Goal: Complete application form

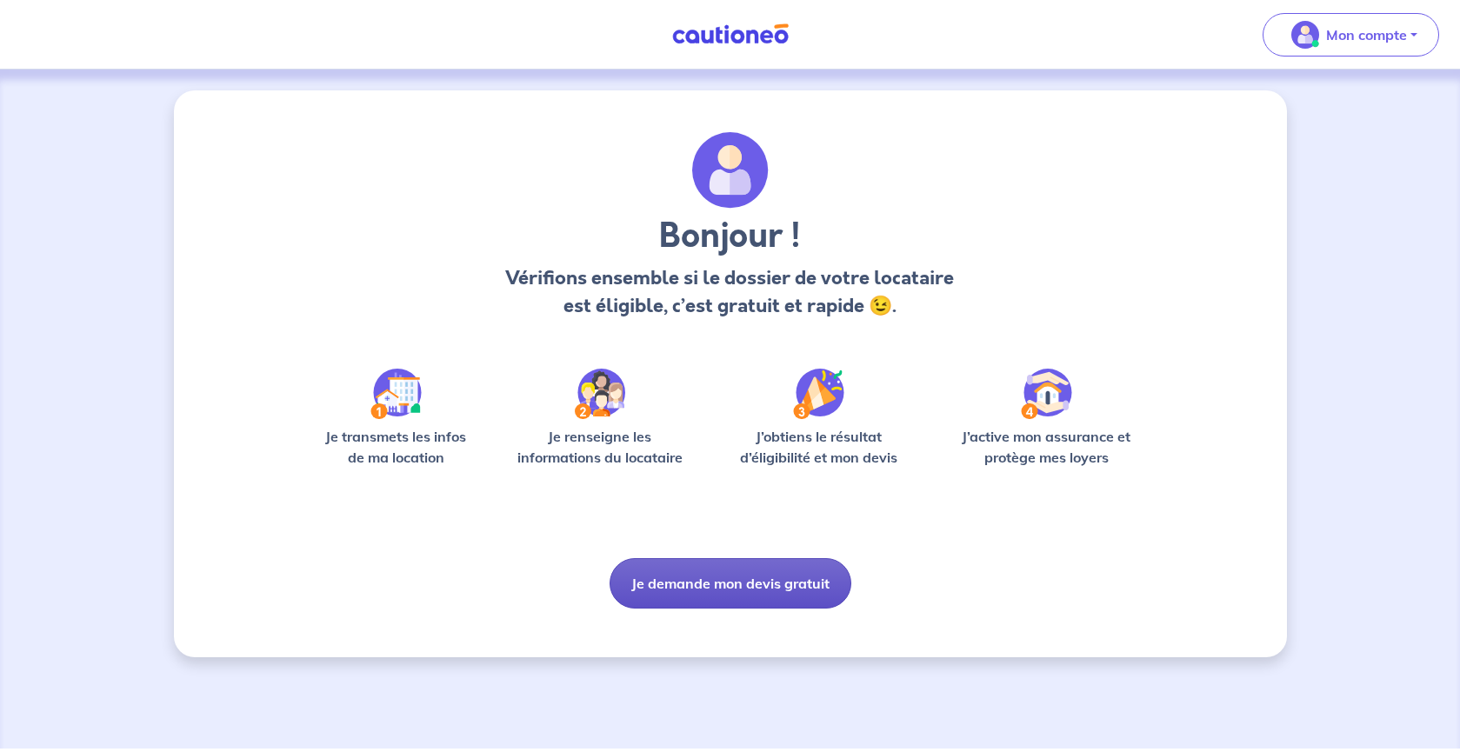
click at [720, 584] on button "Je demande mon devis gratuit" at bounding box center [731, 583] width 242 height 50
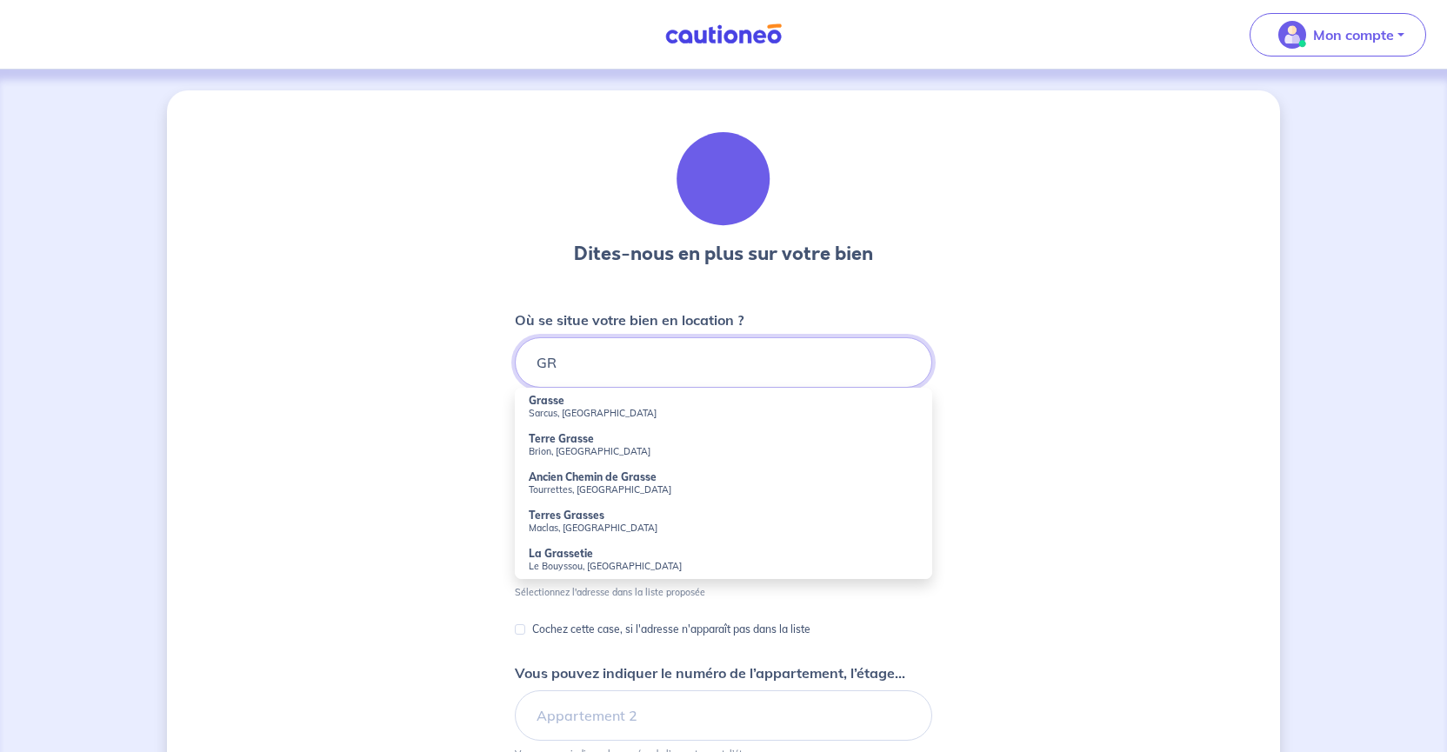
type input "G"
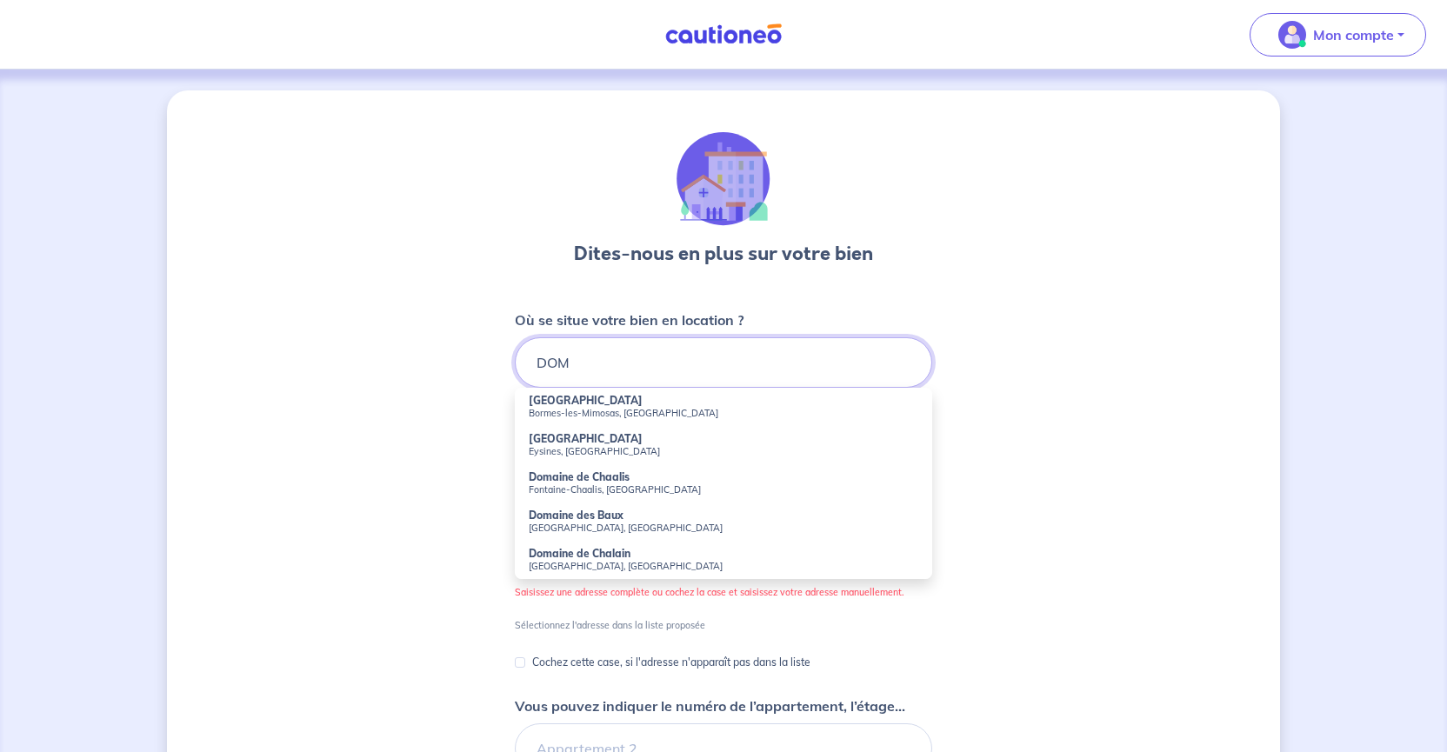
type input "DOMA"
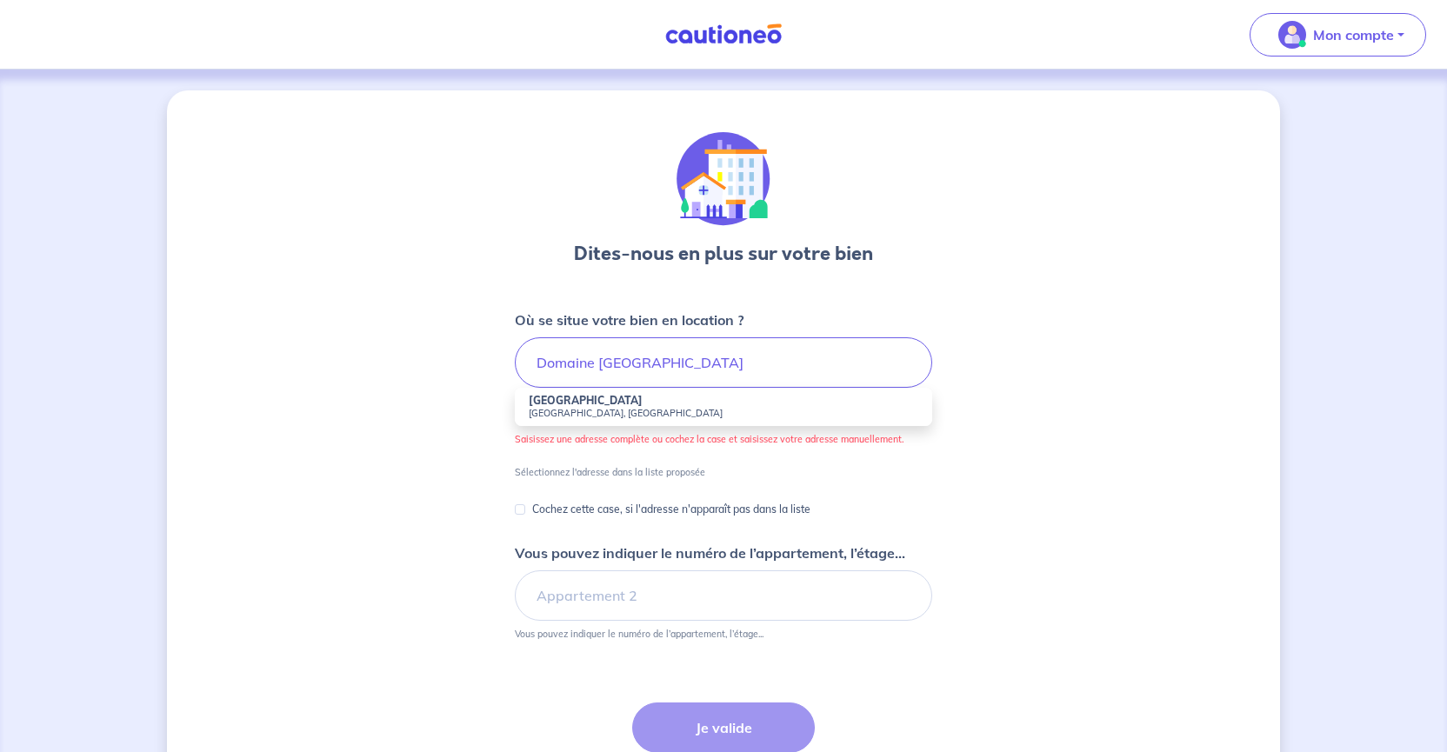
click at [685, 364] on input "Domaine [GEOGRAPHIC_DATA]" at bounding box center [723, 362] width 417 height 50
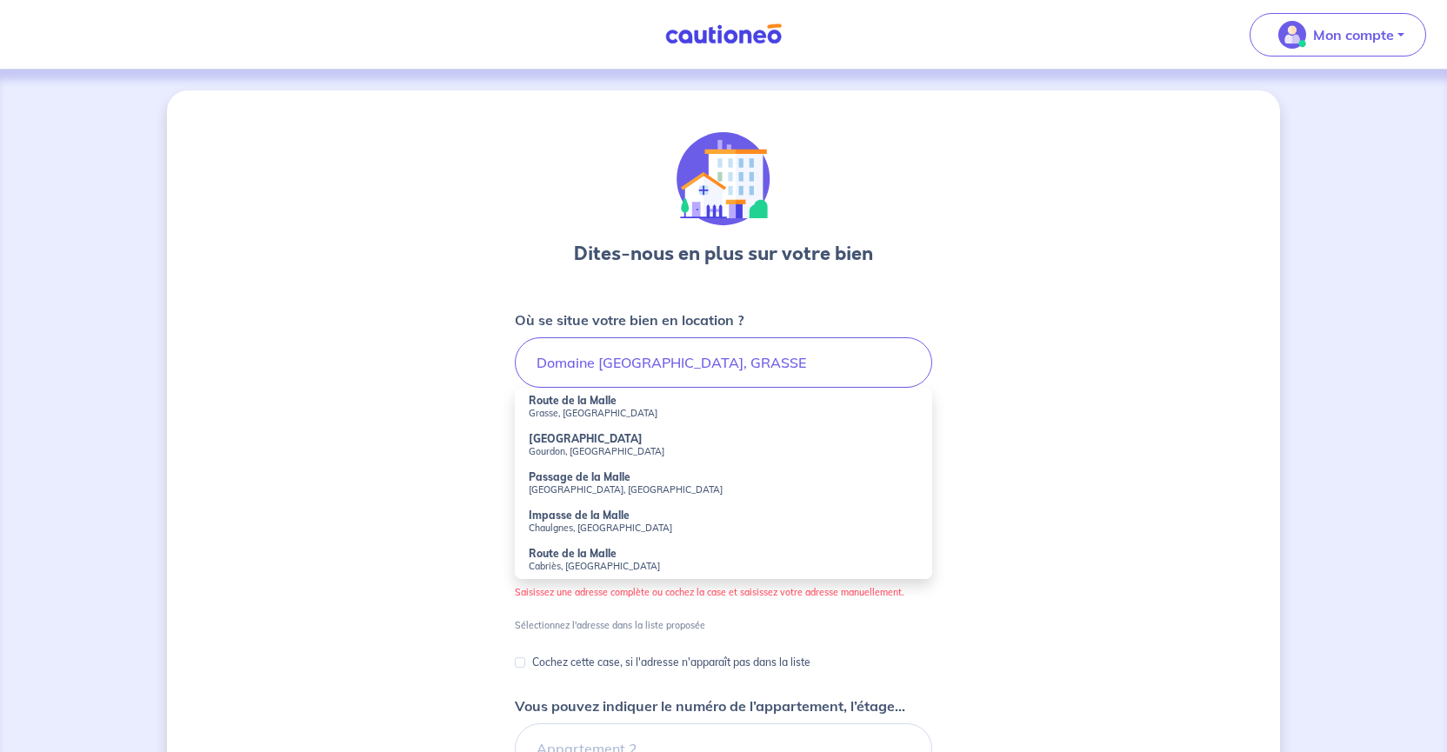
click at [590, 404] on strong "Route de la Malle" at bounding box center [573, 400] width 88 height 13
type input "Route de la Malle, [GEOGRAPHIC_DATA], [GEOGRAPHIC_DATA]"
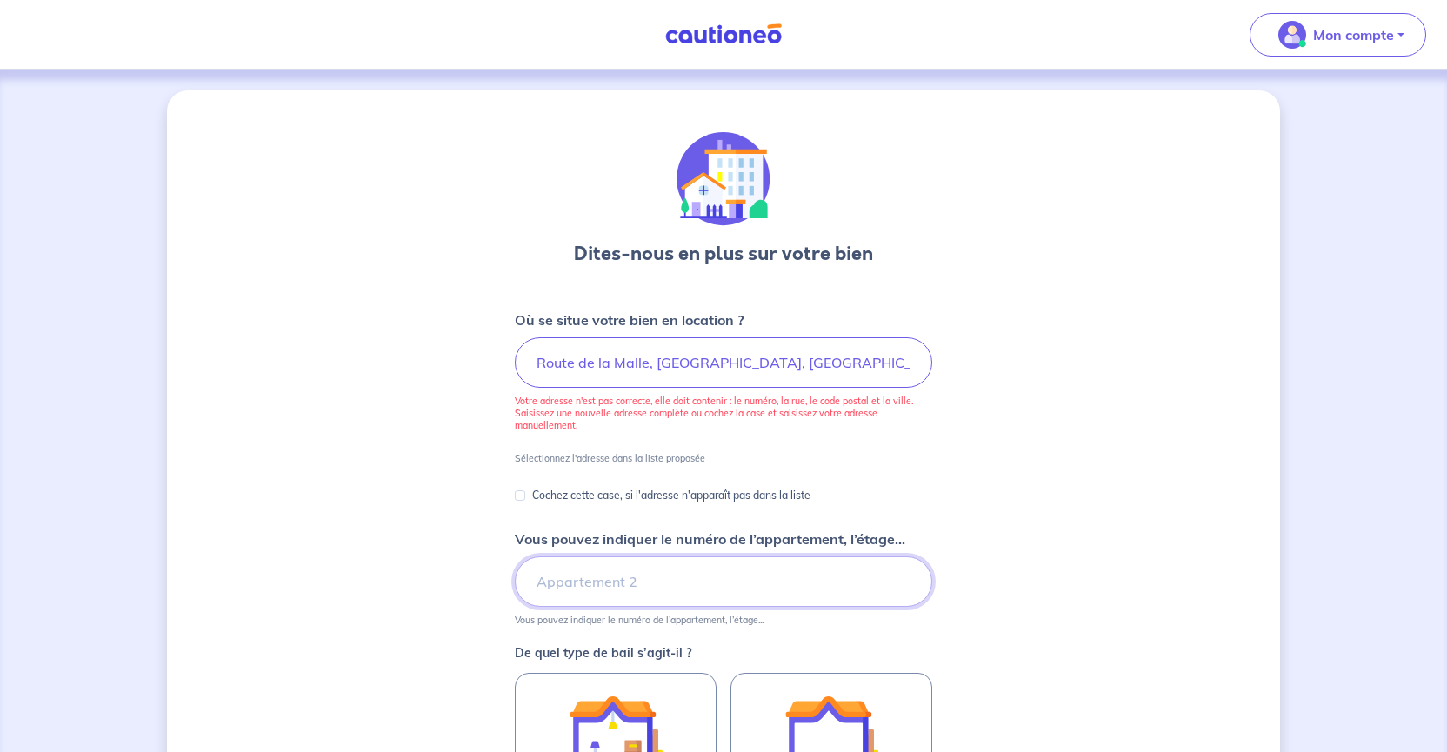
click at [567, 578] on input "Vous pouvez indiquer le numéro de l’appartement, l’étage..." at bounding box center [723, 582] width 417 height 50
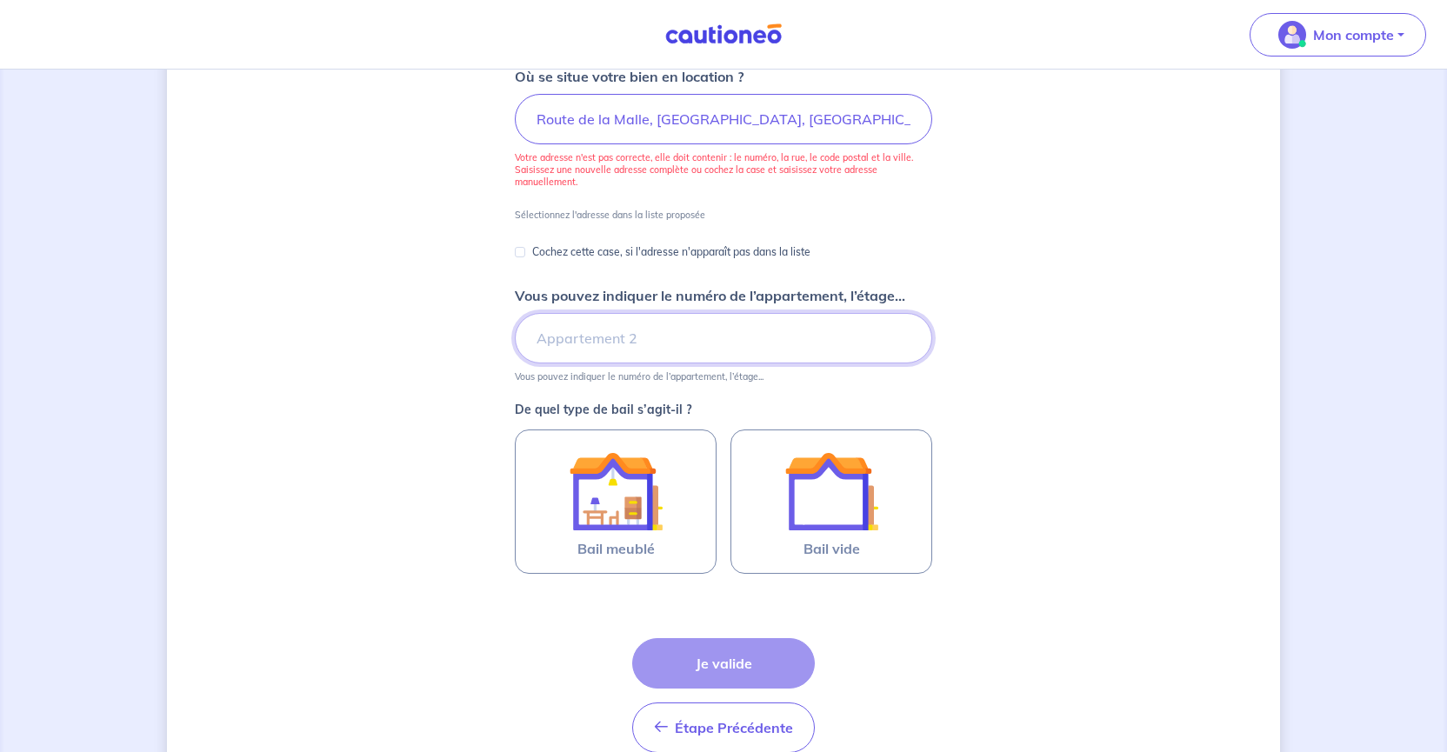
scroll to position [250, 0]
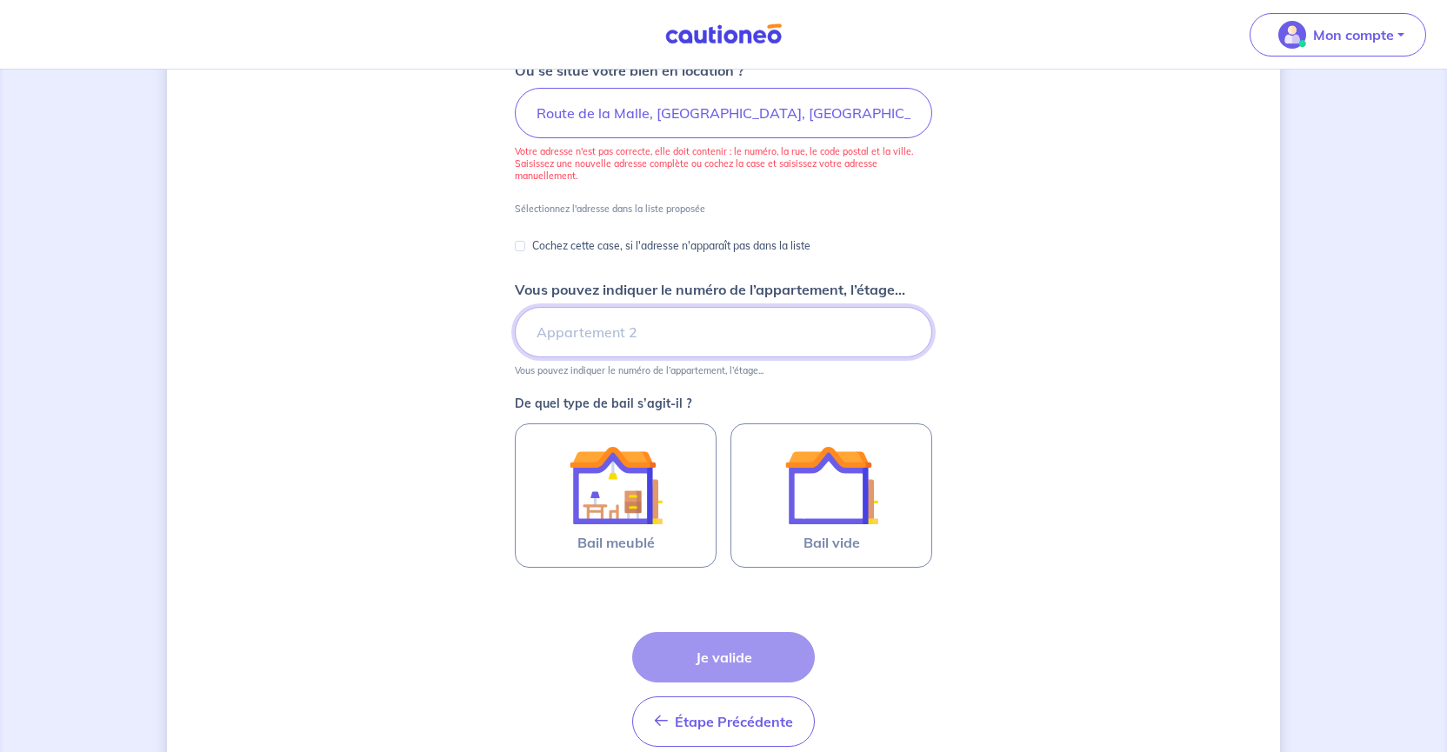
click at [641, 333] on input "Vous pouvez indiquer le numéro de l’appartement, l’étage..." at bounding box center [723, 332] width 417 height 50
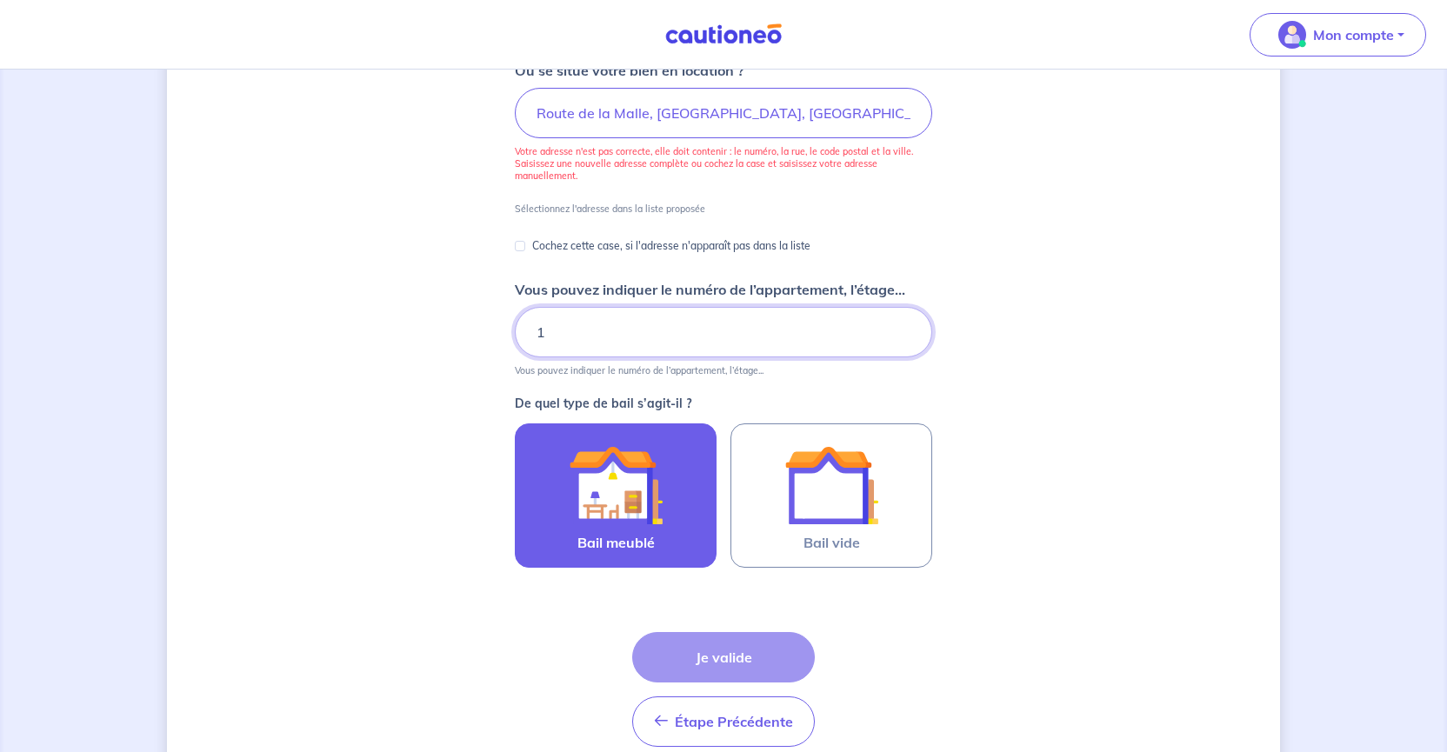
type input "1"
click at [606, 504] on img at bounding box center [616, 485] width 94 height 94
click at [0, 0] on input "Bail meublé" at bounding box center [0, 0] width 0 height 0
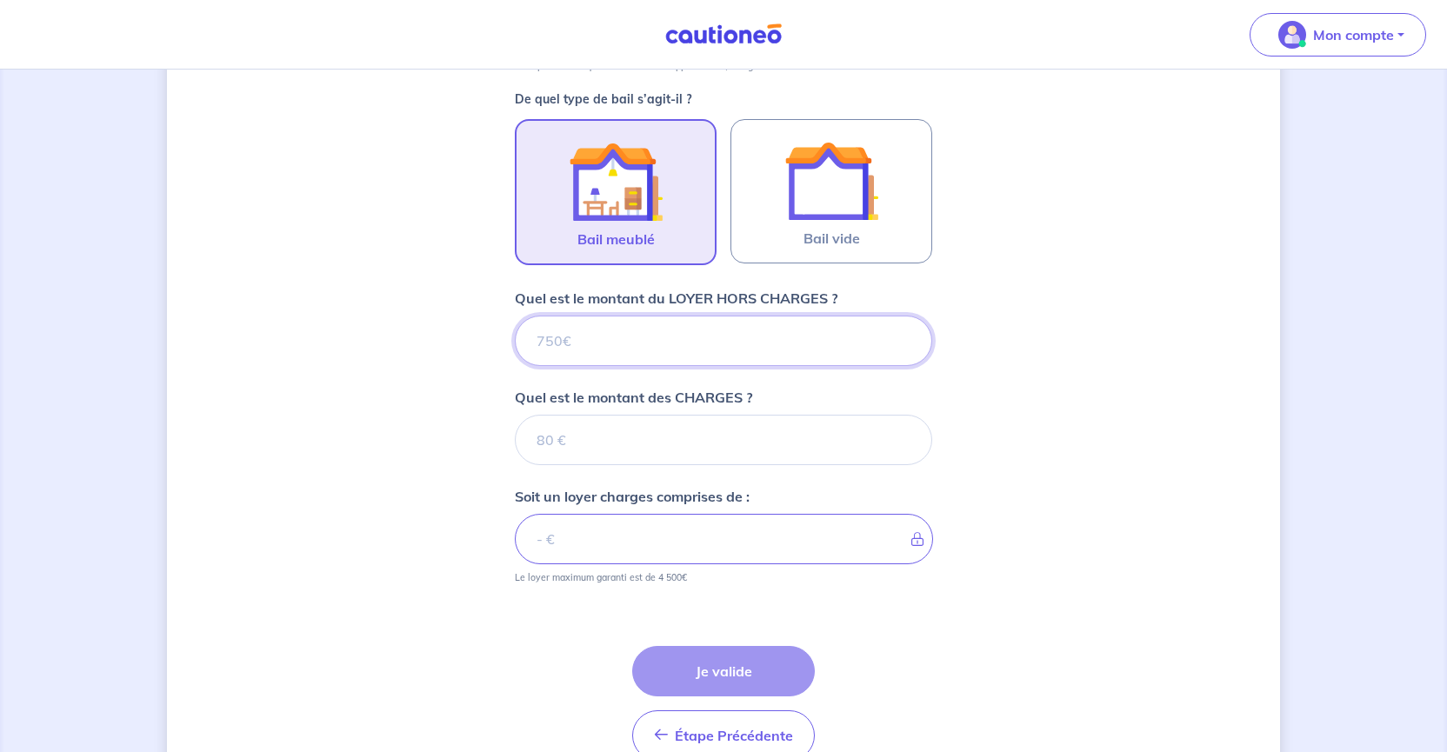
scroll to position [646, 0]
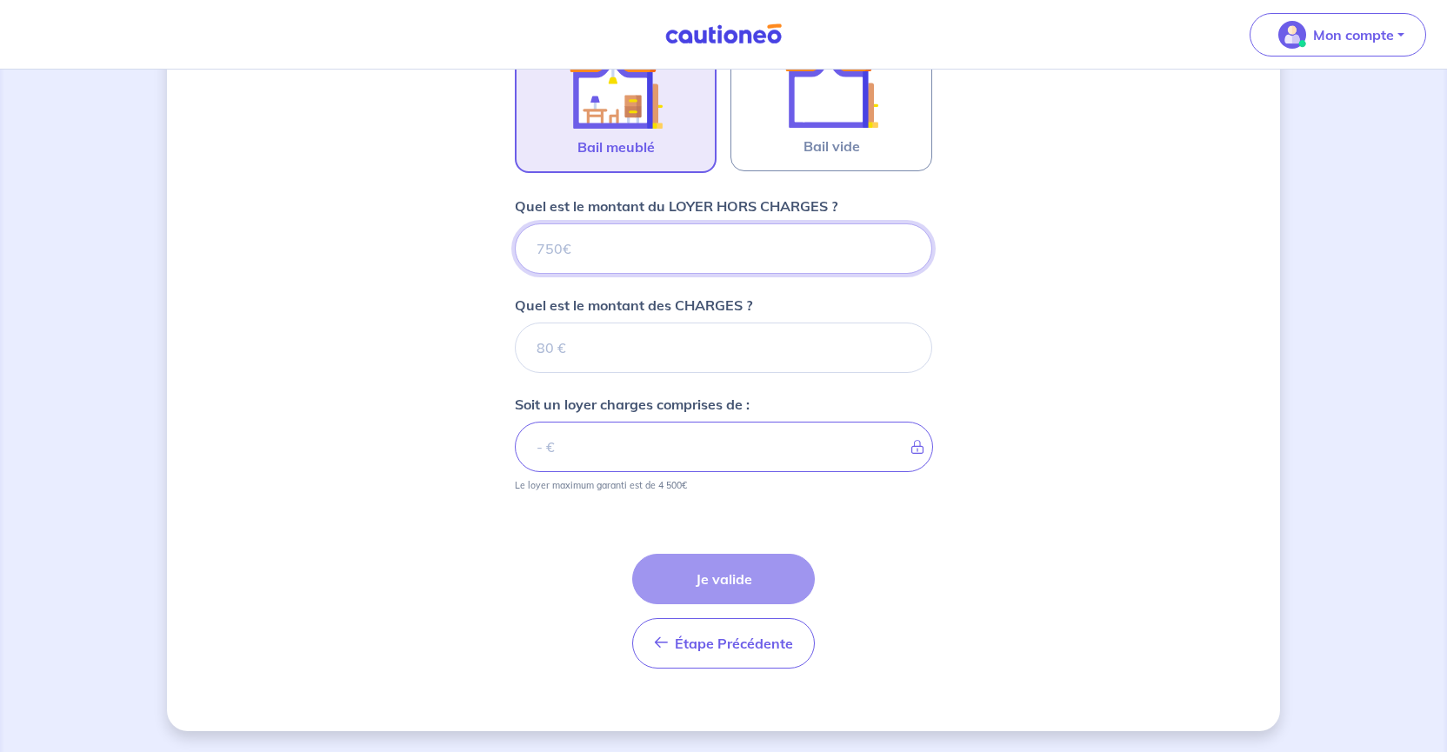
type input "5"
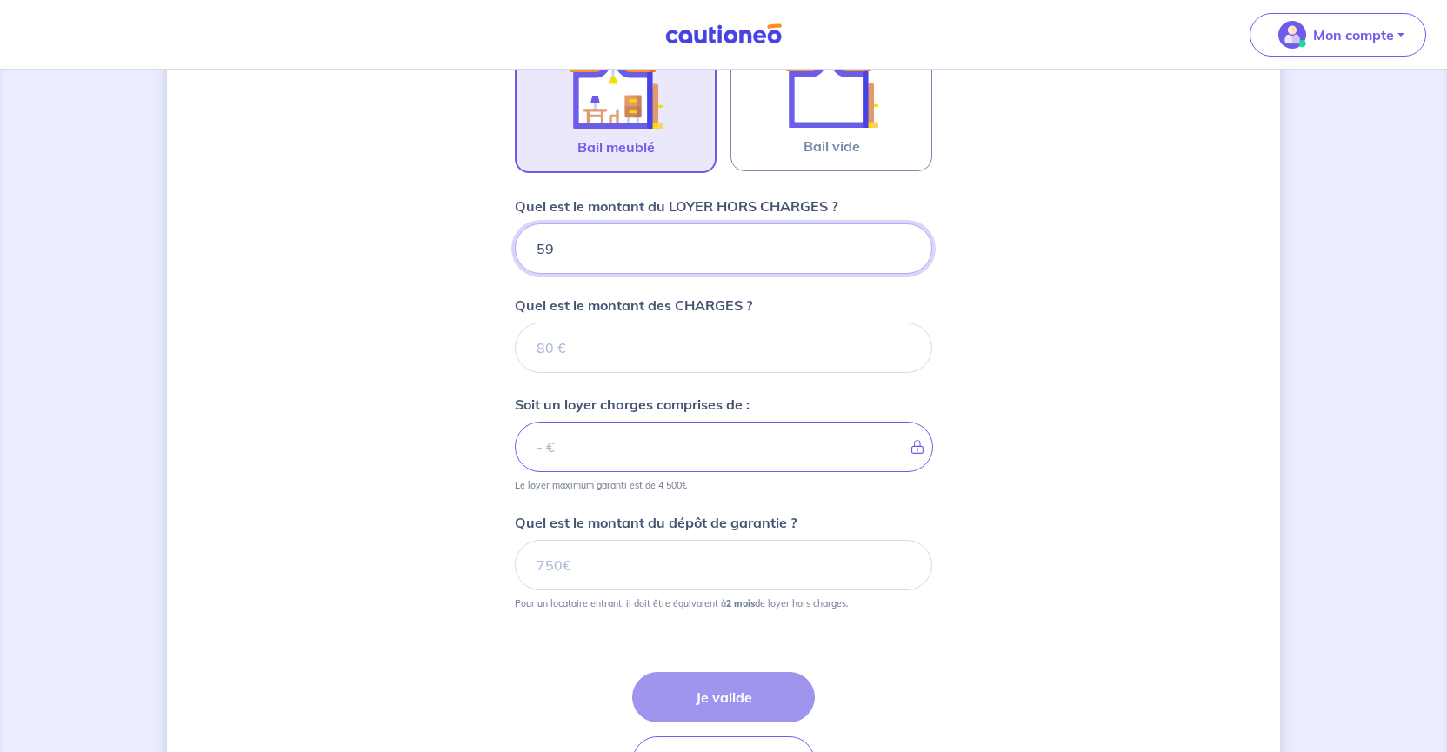
type input "590"
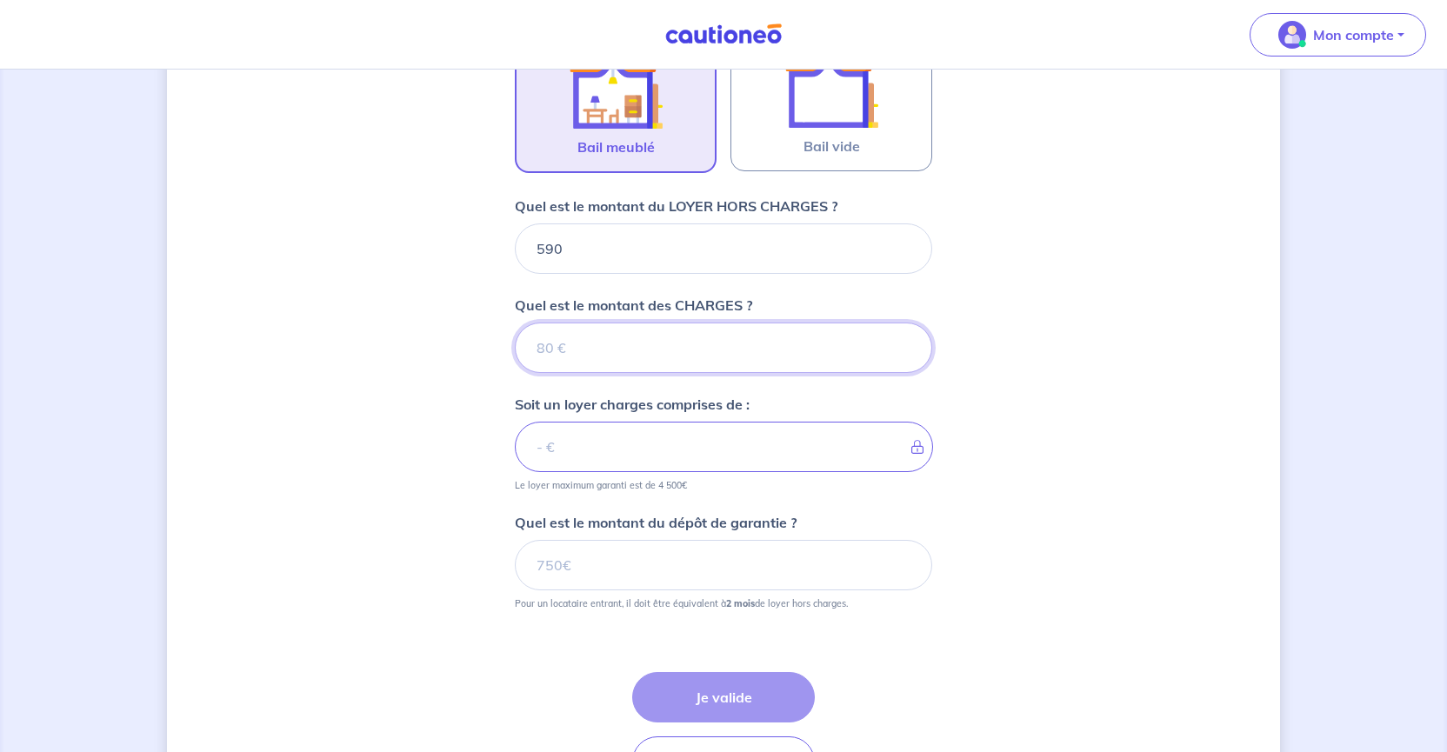
click at [571, 340] on input "Quel est le montant des CHARGES ?" at bounding box center [723, 348] width 417 height 50
type input "6"
type input "596"
type input "60"
type input "650"
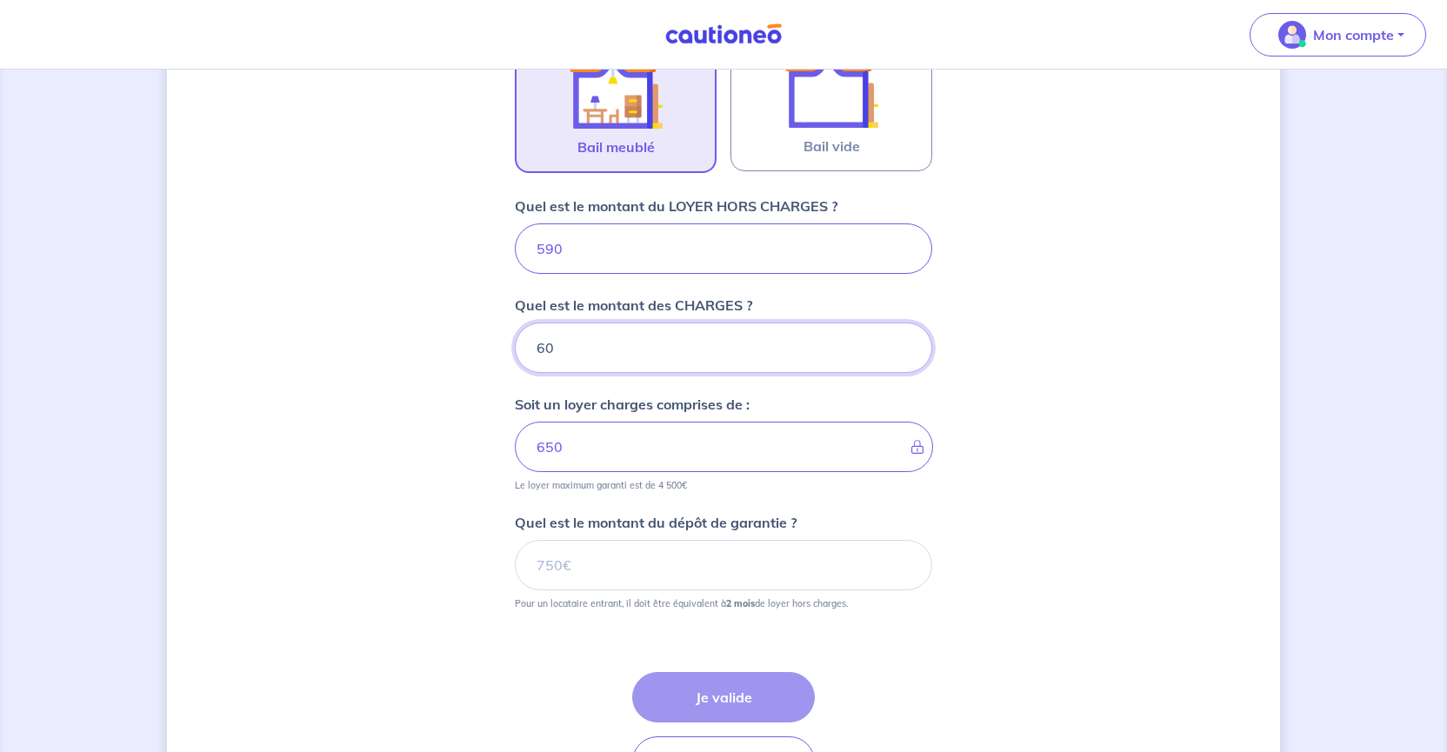
type input "60"
click at [578, 564] on input "Quel est le montant du dépôt de garantie ?" at bounding box center [723, 565] width 417 height 50
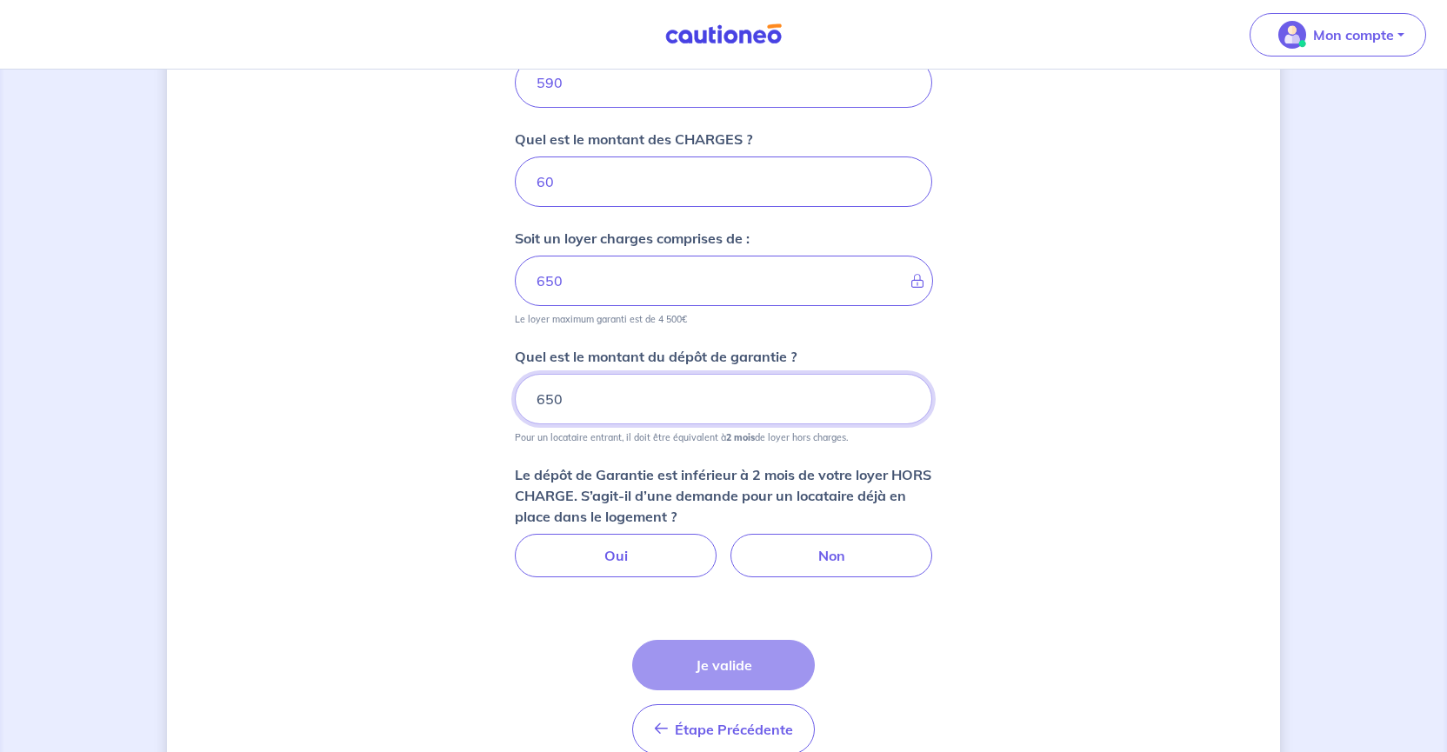
scroll to position [824, 0]
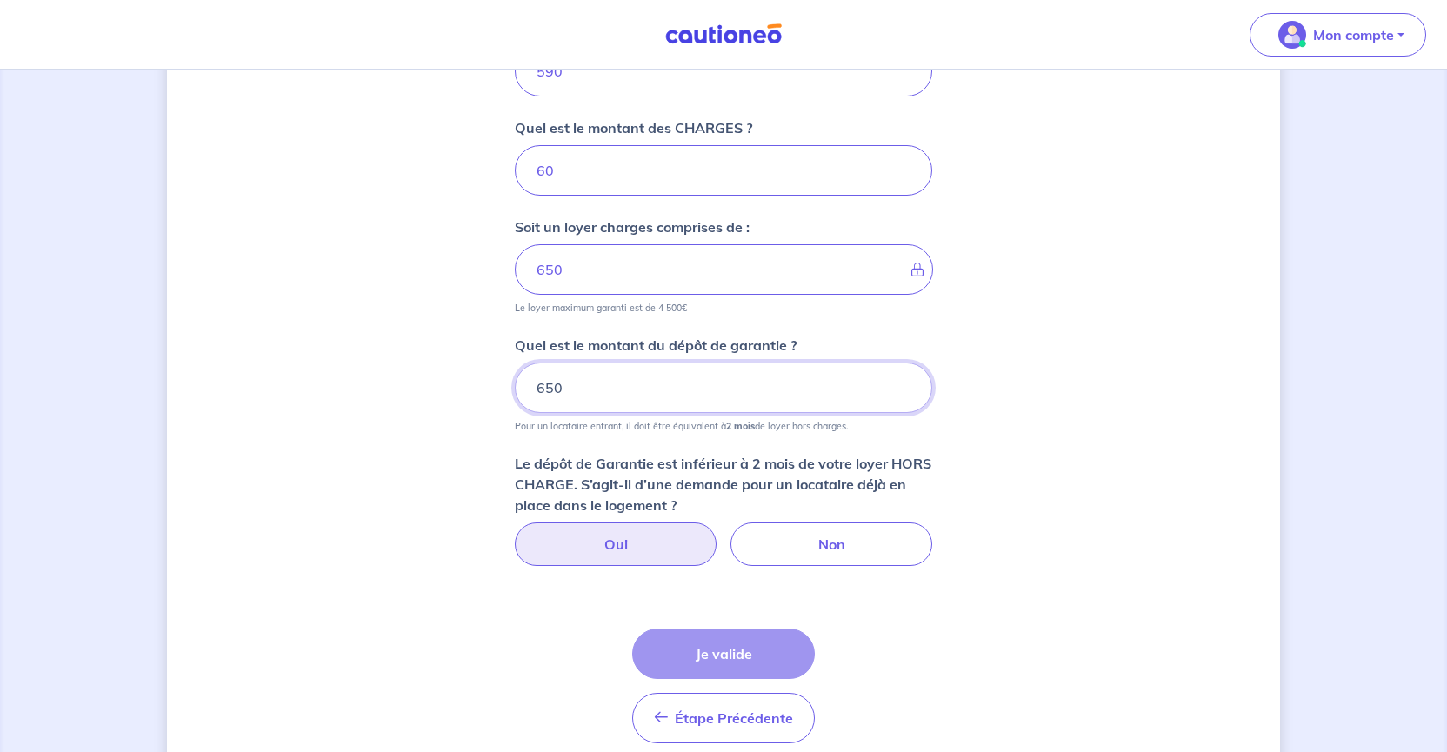
type input "650"
click at [656, 537] on label "Oui" at bounding box center [616, 544] width 202 height 43
click at [718, 534] on input "Oui" at bounding box center [723, 528] width 11 height 11
radio input "true"
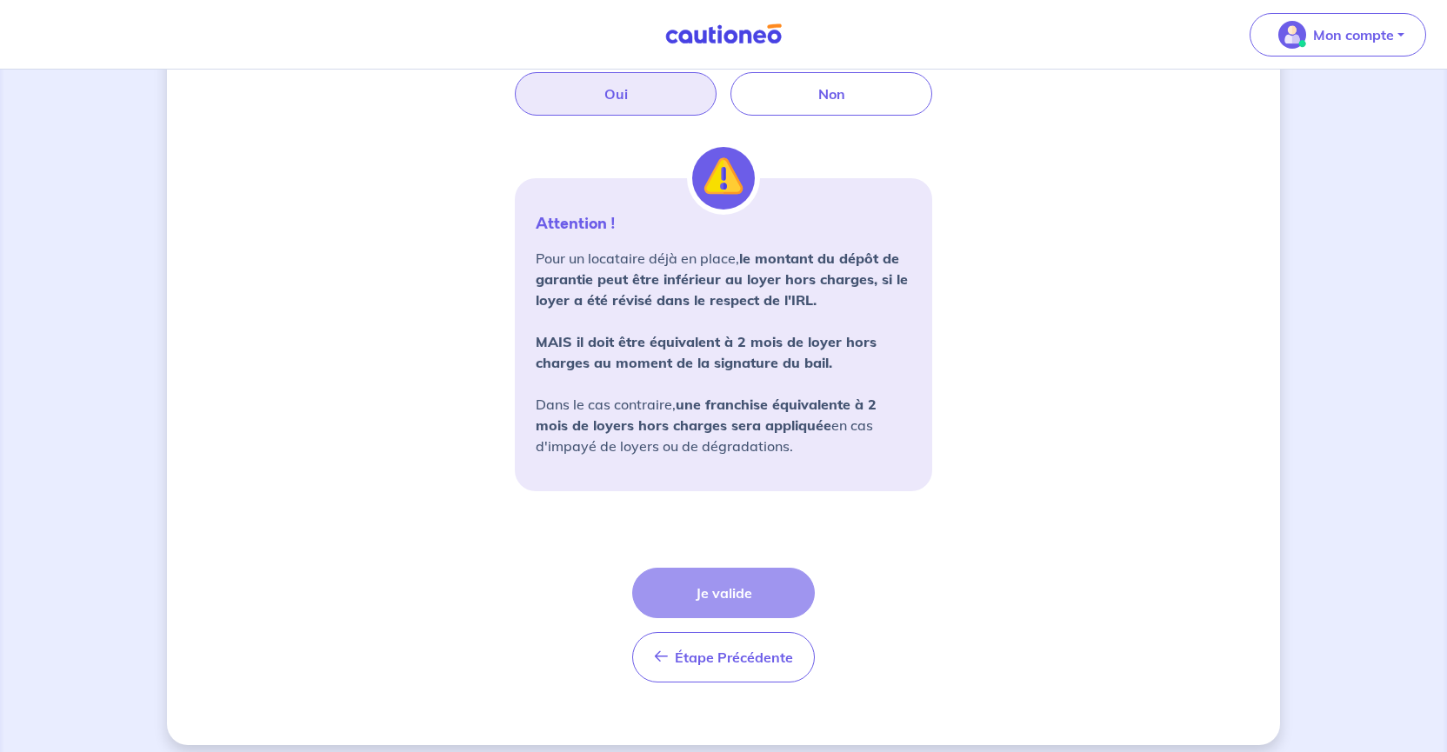
scroll to position [1279, 0]
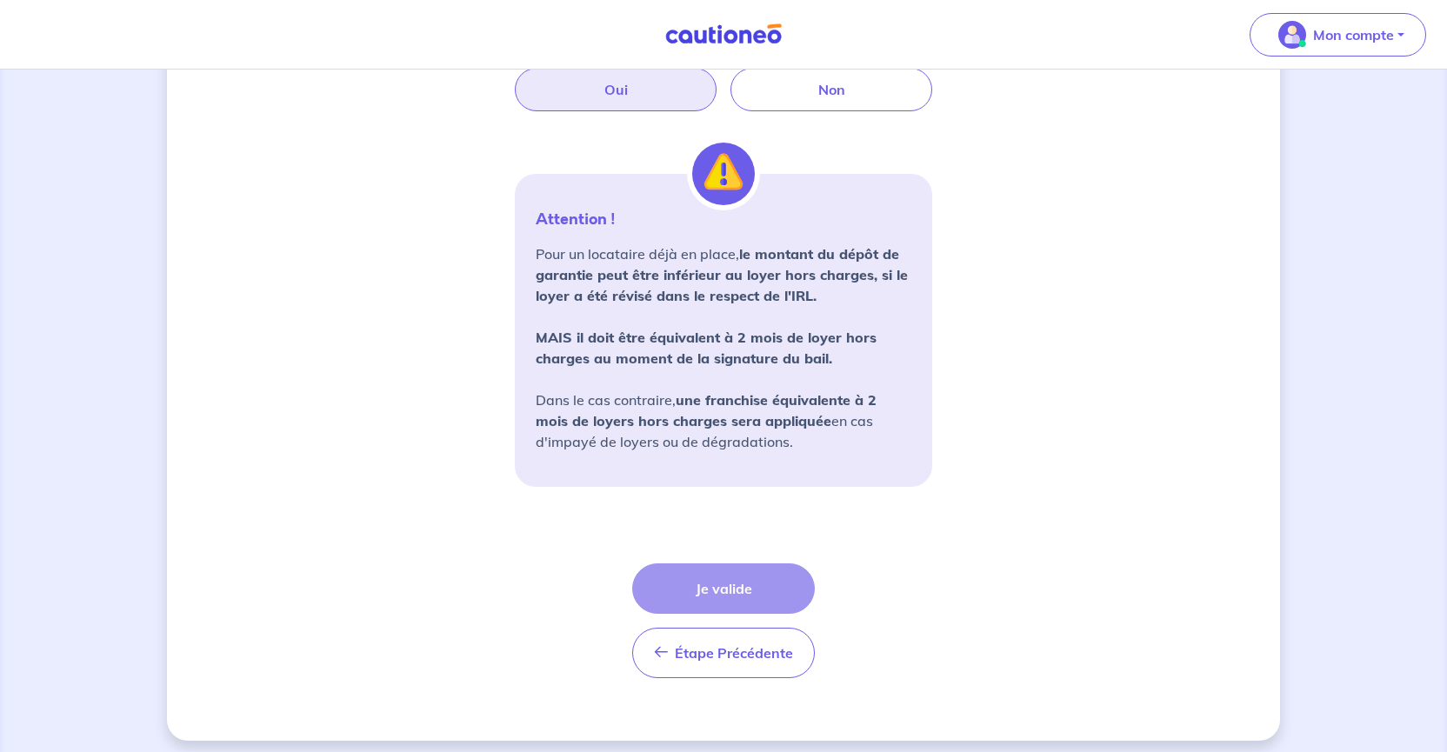
click at [741, 584] on div "Étape Précédente Précédent Je valide Je valide" at bounding box center [723, 621] width 183 height 115
click at [732, 589] on div "Étape Précédente Précédent Je valide Je valide" at bounding box center [723, 621] width 183 height 115
click at [794, 390] on p "Pour un locataire déjà en place, le montant du dépôt de garantie peut être infé…" at bounding box center [724, 348] width 376 height 209
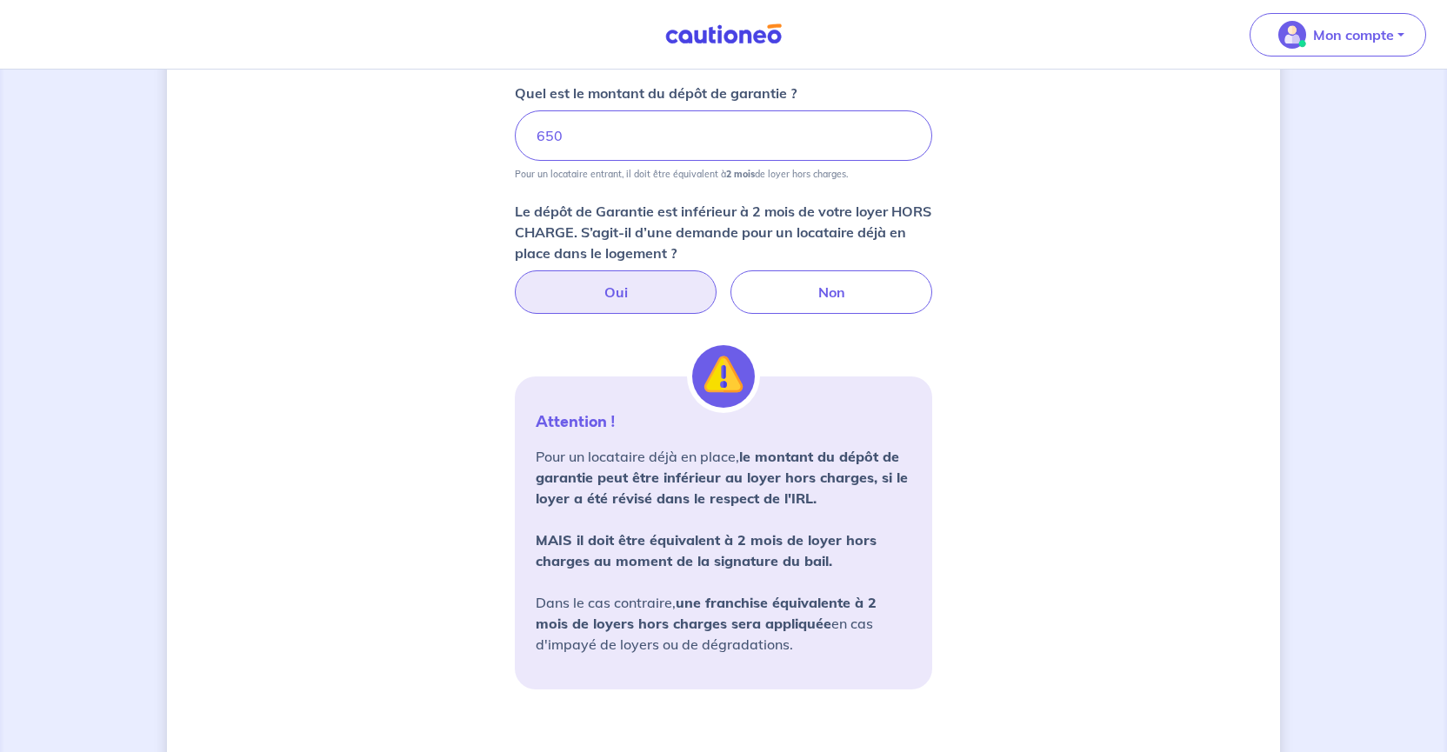
scroll to position [1073, 0]
click at [837, 299] on label "Non" at bounding box center [832, 294] width 202 height 43
click at [730, 284] on input "Non" at bounding box center [723, 278] width 11 height 11
radio input "true"
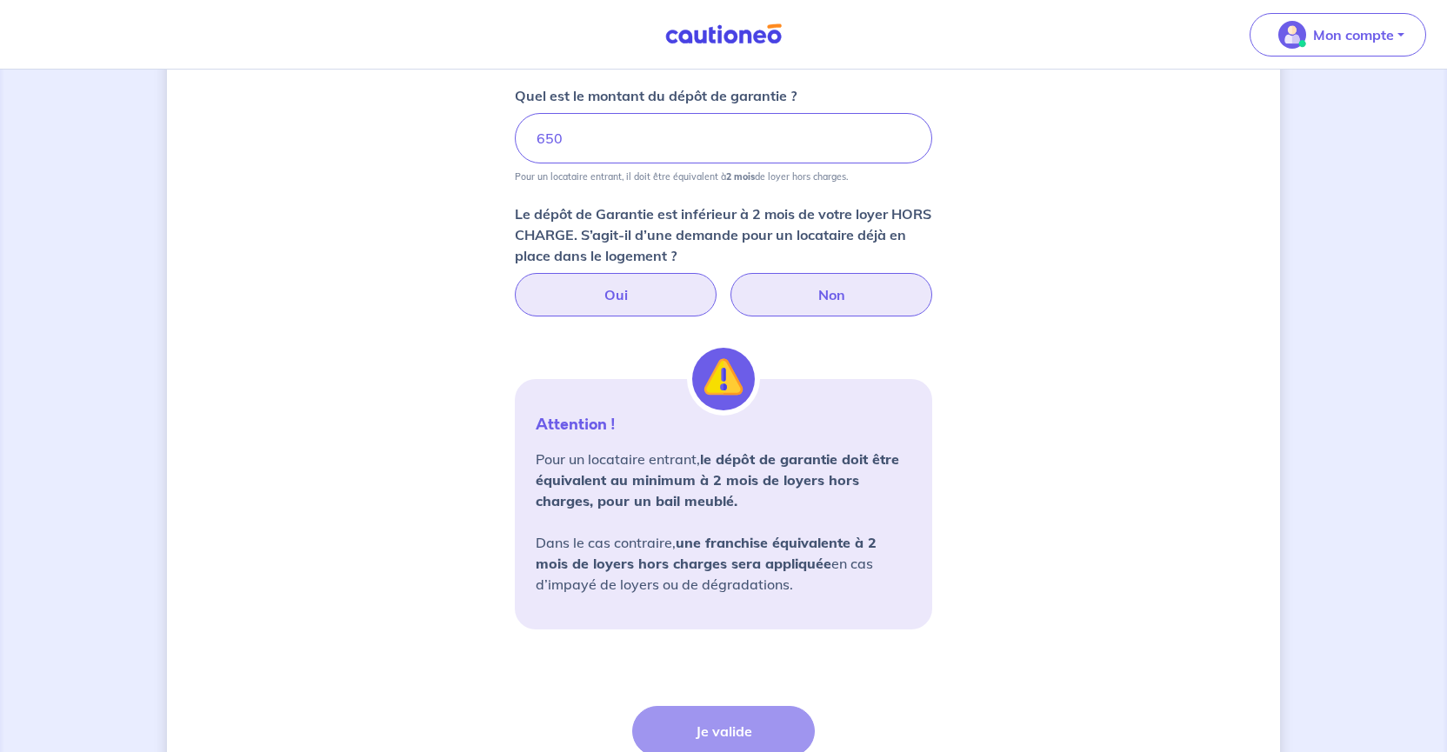
click at [622, 299] on label "Oui" at bounding box center [616, 294] width 202 height 43
click at [718, 284] on input "Oui" at bounding box center [723, 278] width 11 height 11
radio input "true"
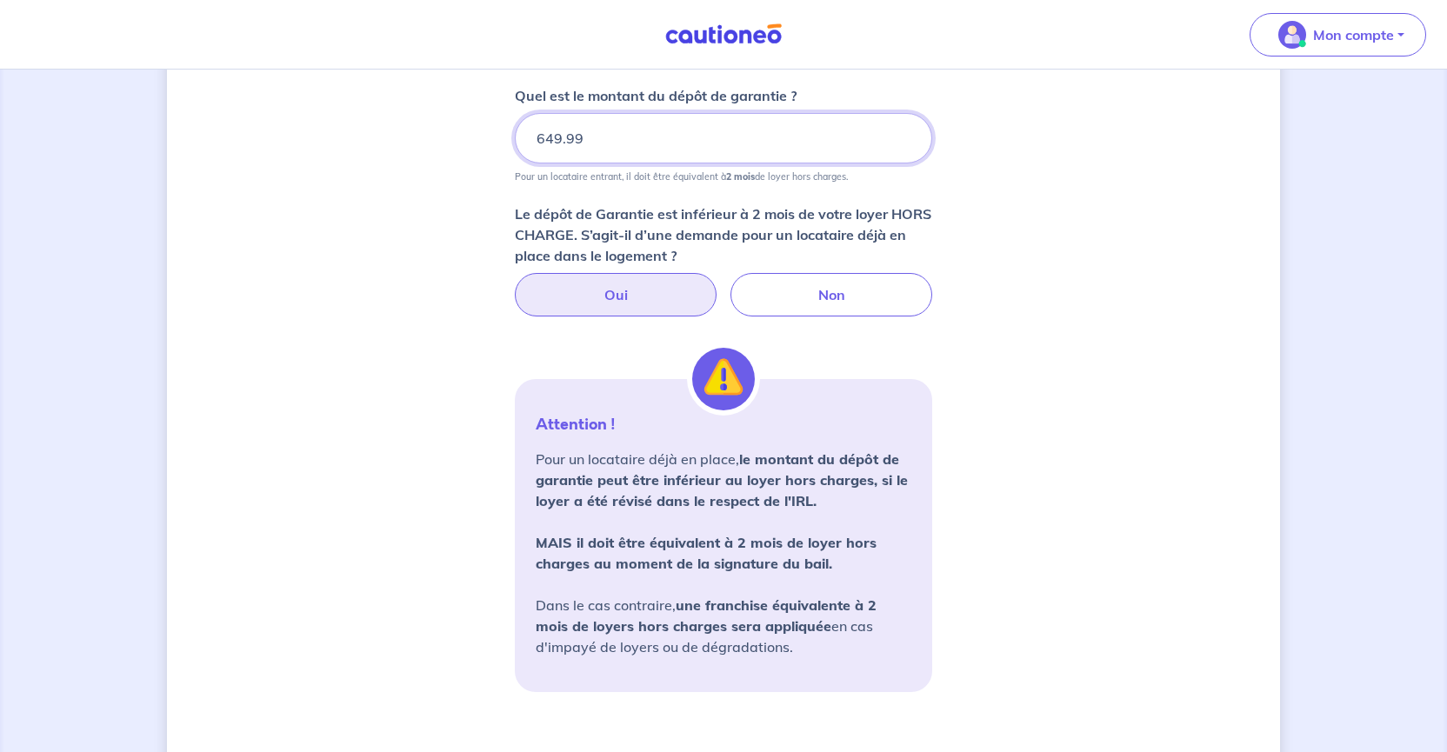
click at [905, 141] on input "649.99" at bounding box center [723, 138] width 417 height 50
type input "6"
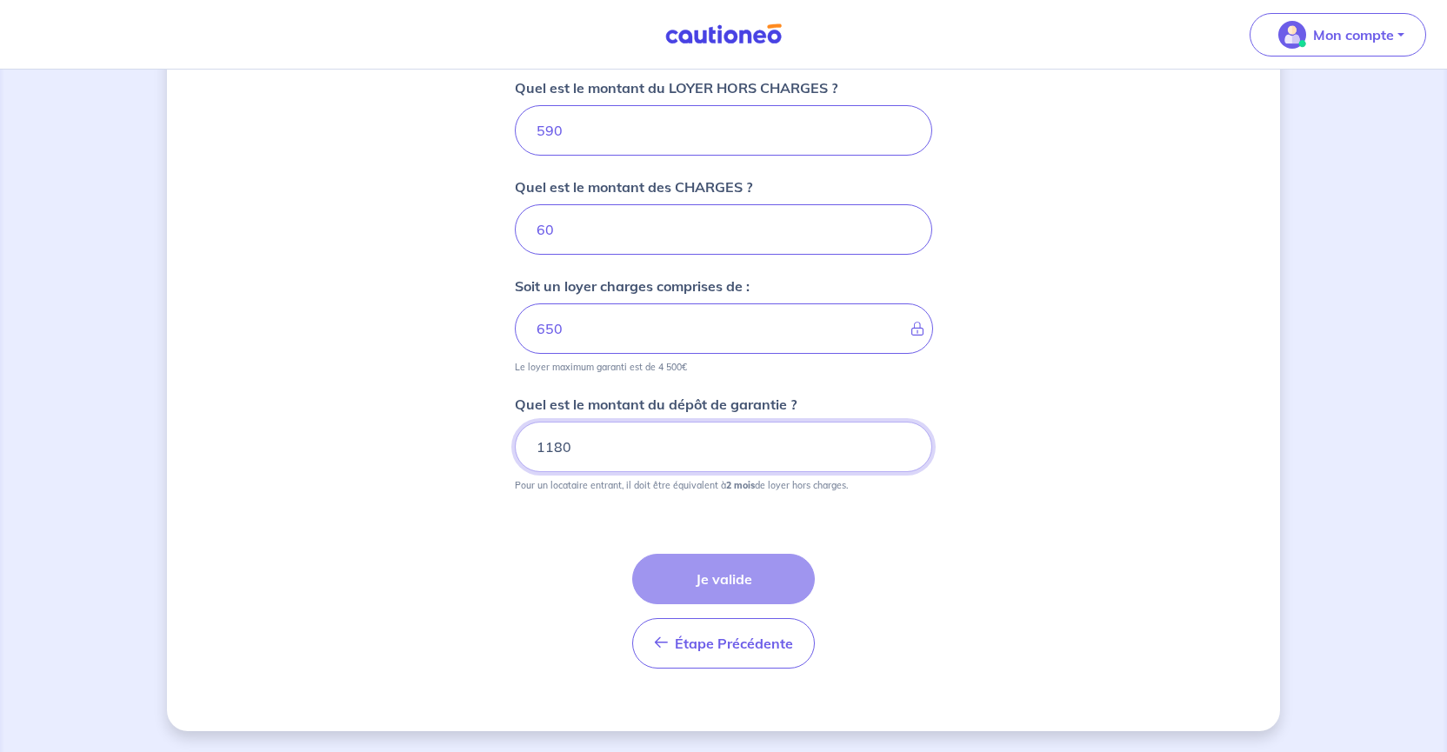
type input "1180"
click at [741, 579] on div "Étape Précédente Précédent Je valide Je valide" at bounding box center [723, 611] width 183 height 115
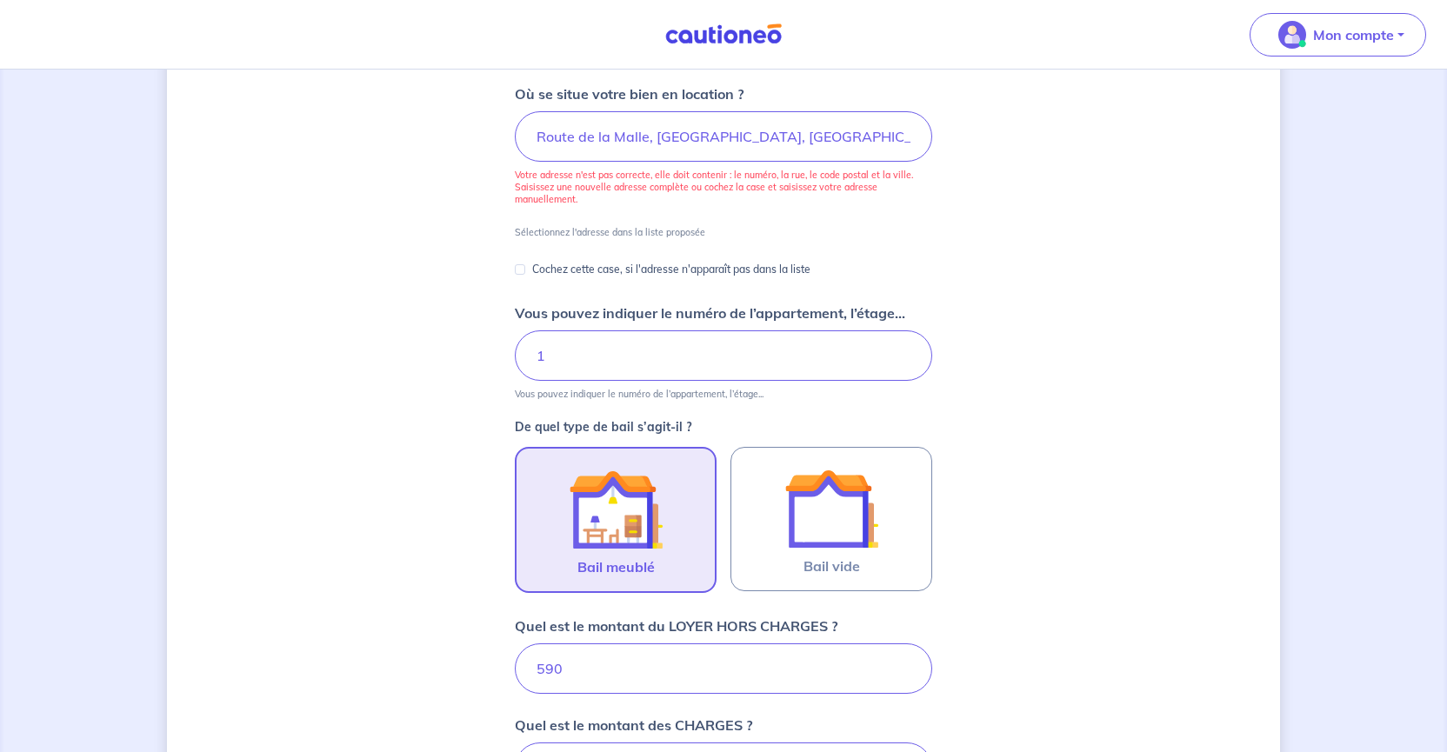
scroll to position [223, 0]
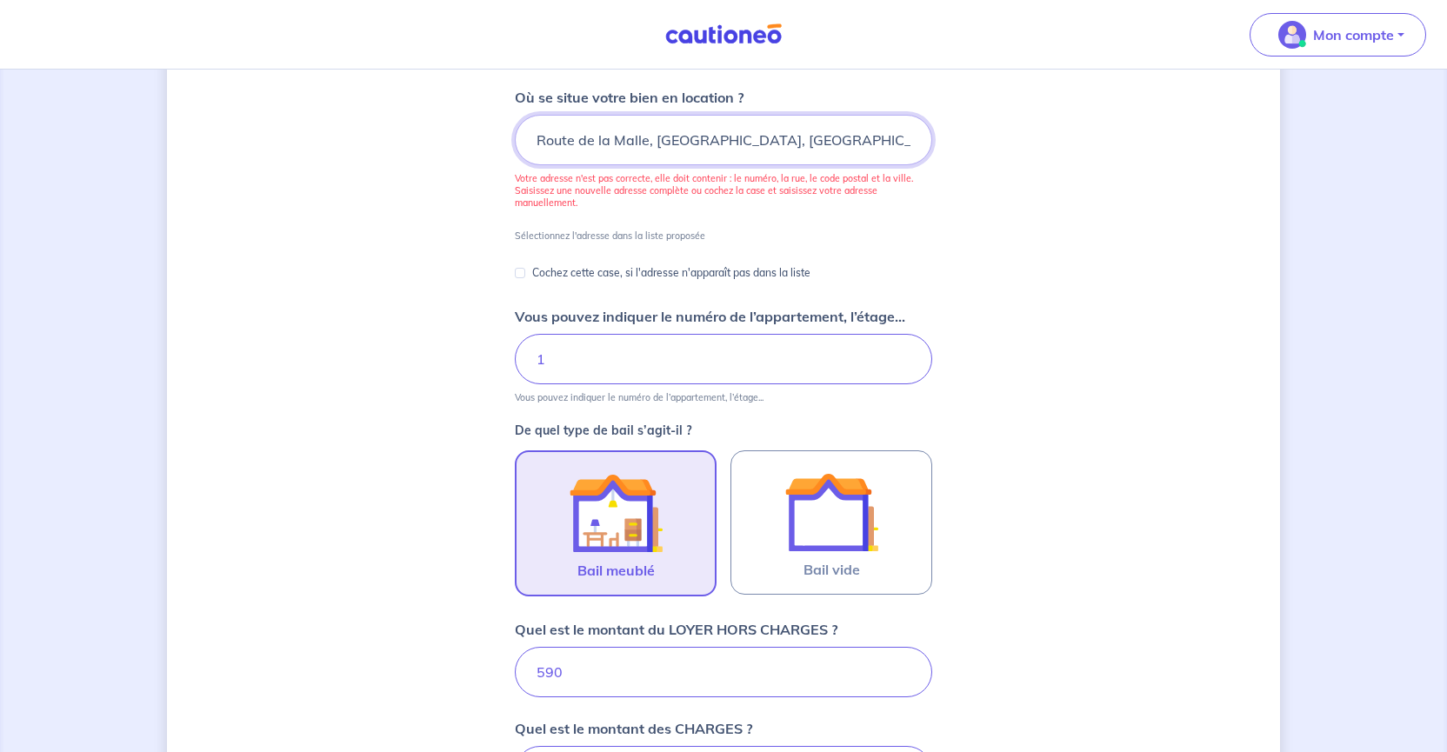
click at [536, 142] on input "Route de la Malle, [GEOGRAPHIC_DATA], [GEOGRAPHIC_DATA]" at bounding box center [723, 140] width 417 height 50
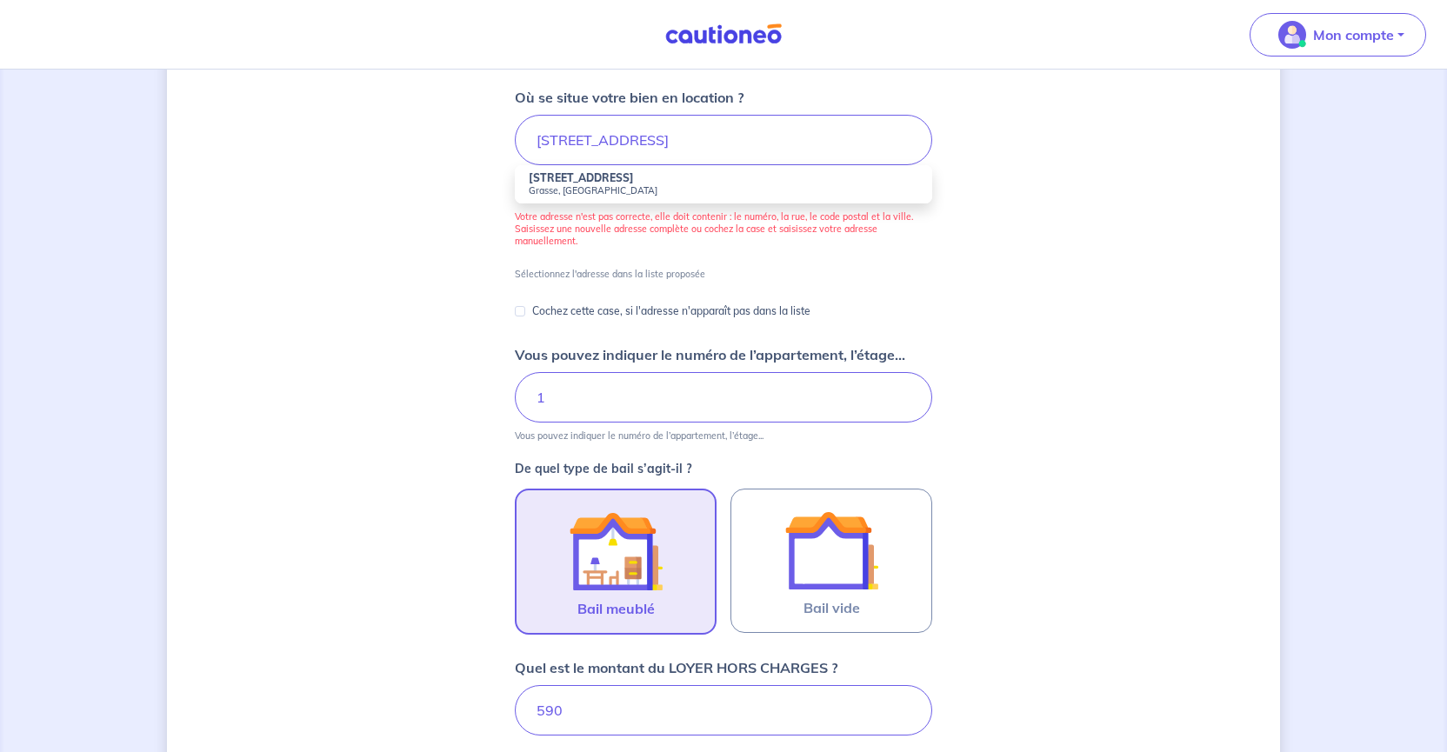
click at [582, 177] on strong "[STREET_ADDRESS]" at bounding box center [581, 177] width 105 height 13
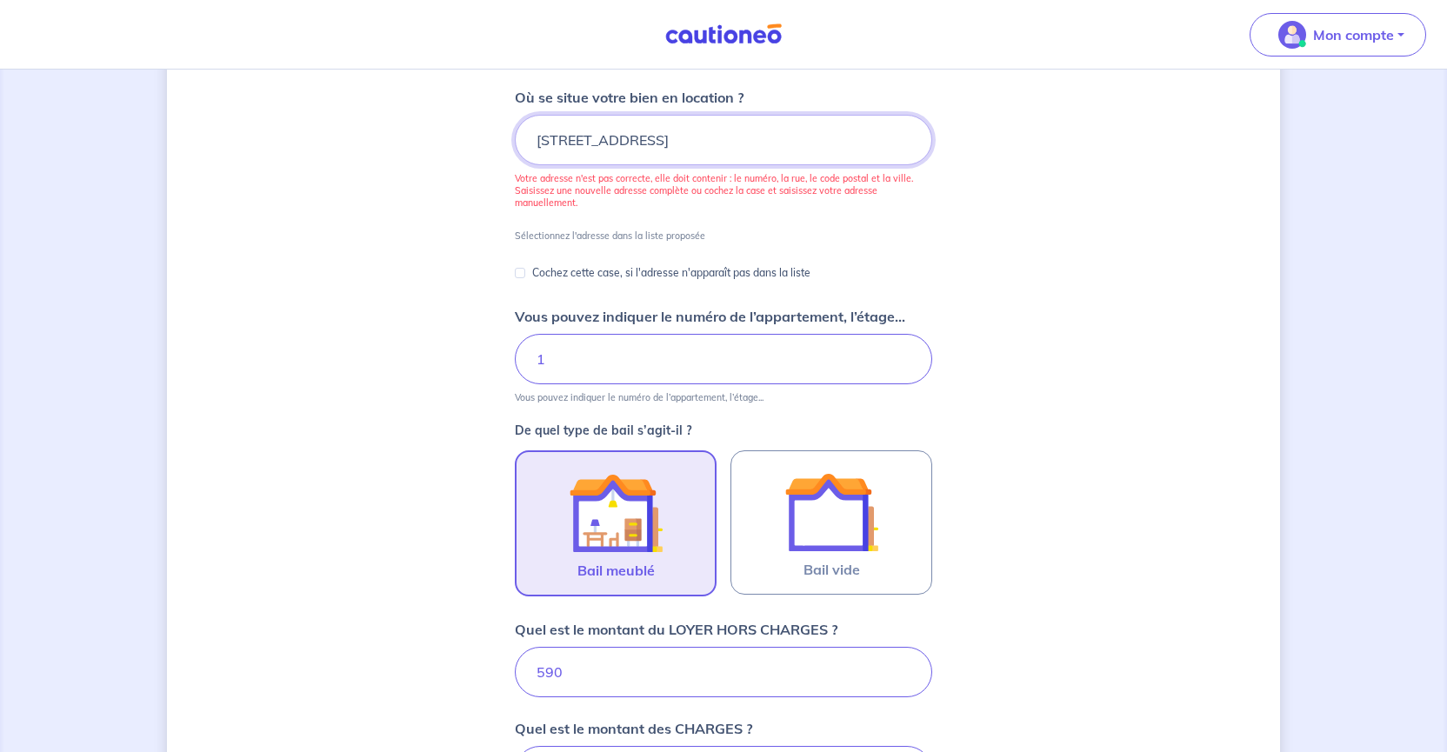
click at [668, 138] on input "[STREET_ADDRESS]" at bounding box center [723, 140] width 417 height 50
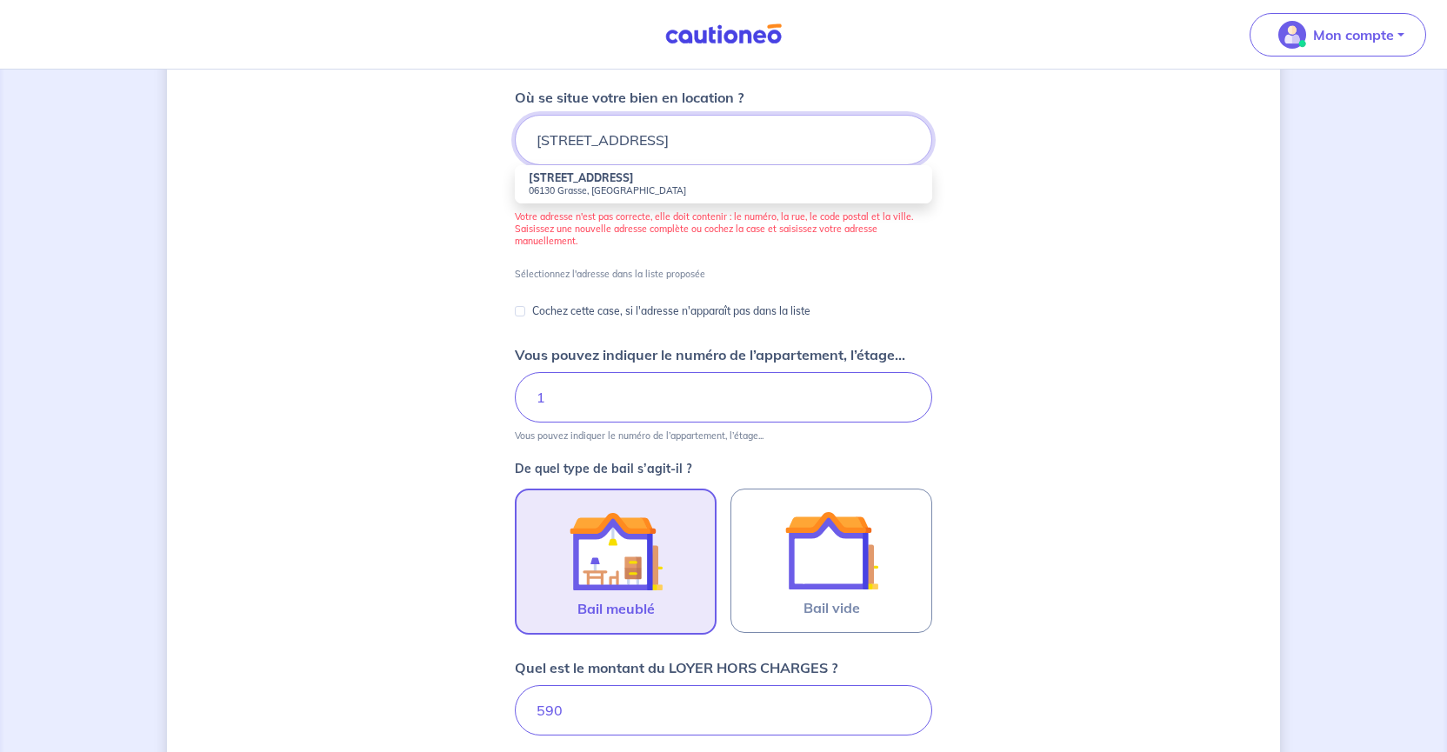
type input "[STREET_ADDRESS]"
click at [598, 187] on small "06130 Grasse, [GEOGRAPHIC_DATA]" at bounding box center [724, 190] width 390 height 12
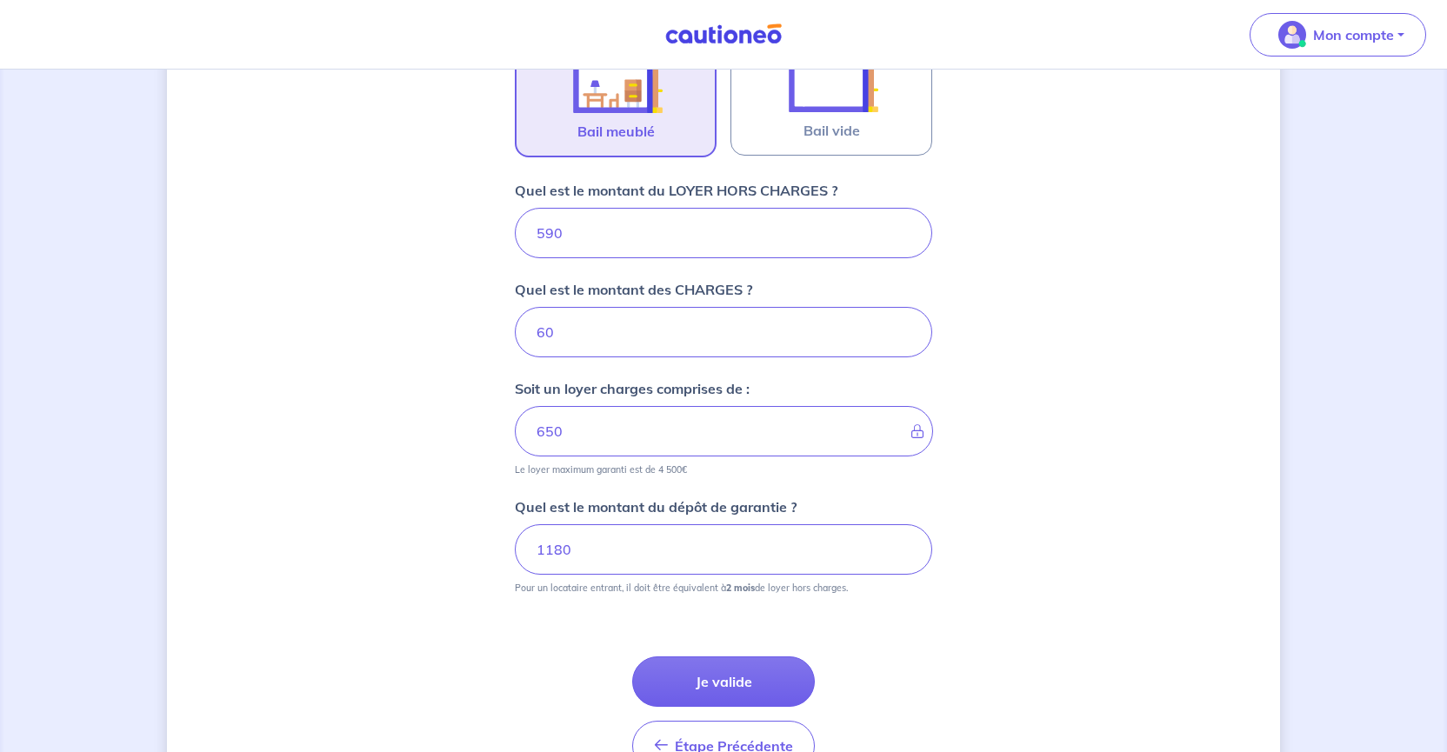
scroll to position [707, 0]
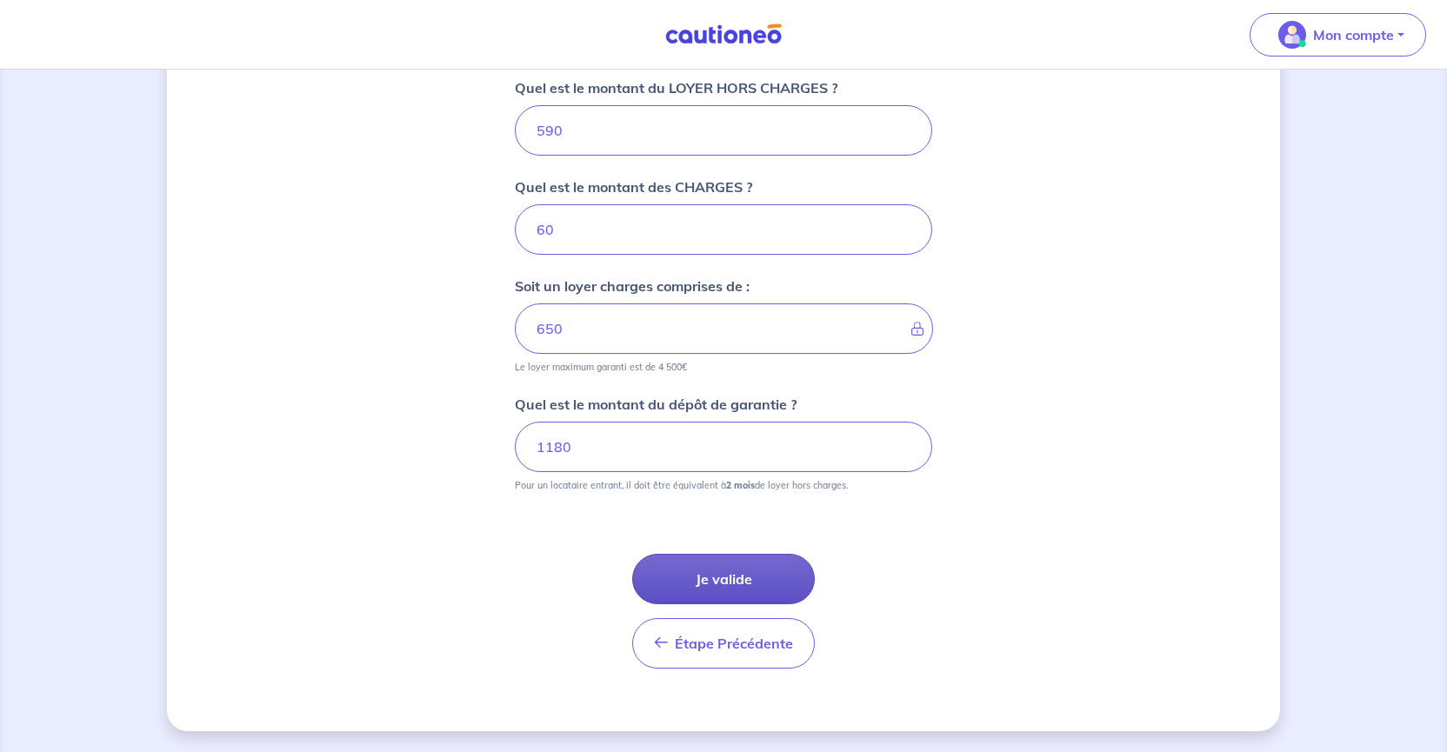
click at [731, 579] on button "Je valide" at bounding box center [723, 579] width 183 height 50
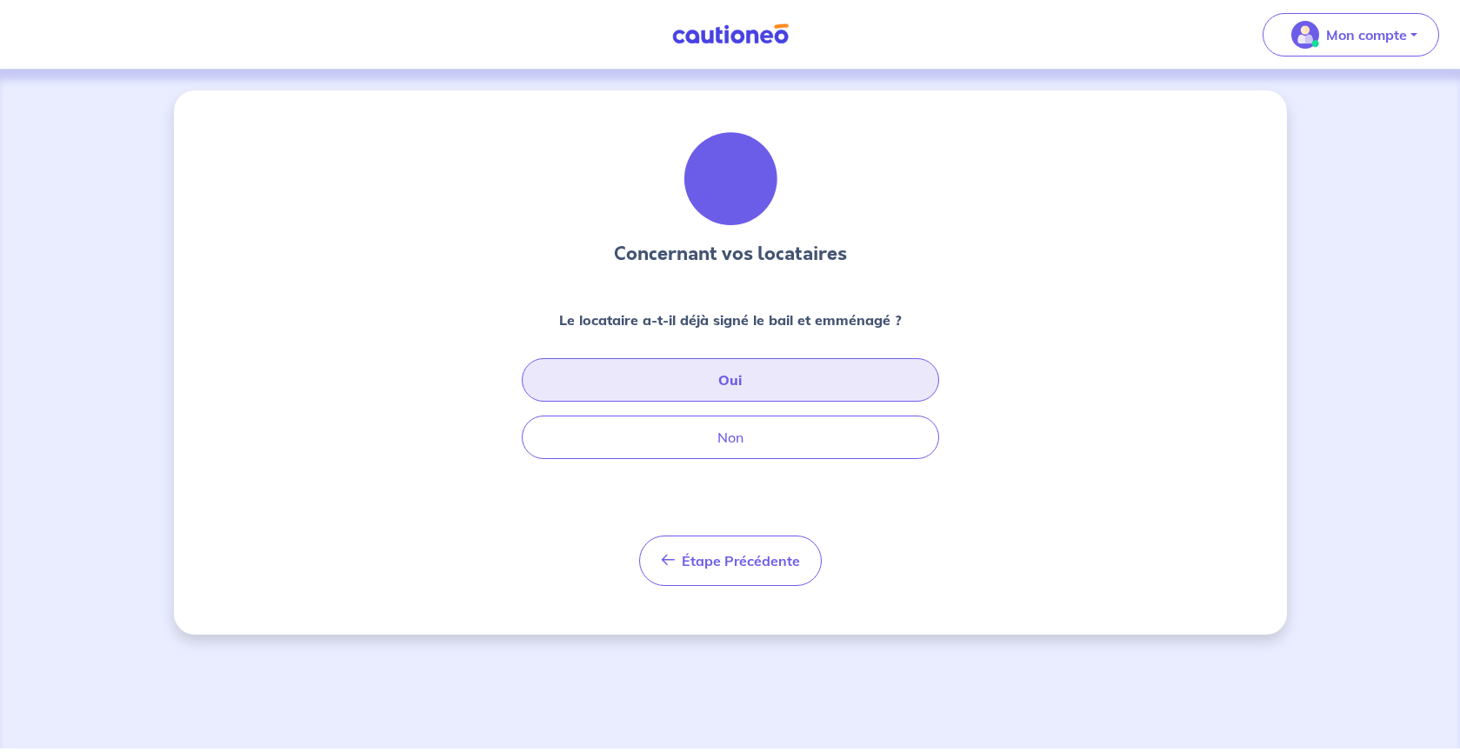
click at [737, 377] on button "Oui" at bounding box center [730, 379] width 417 height 43
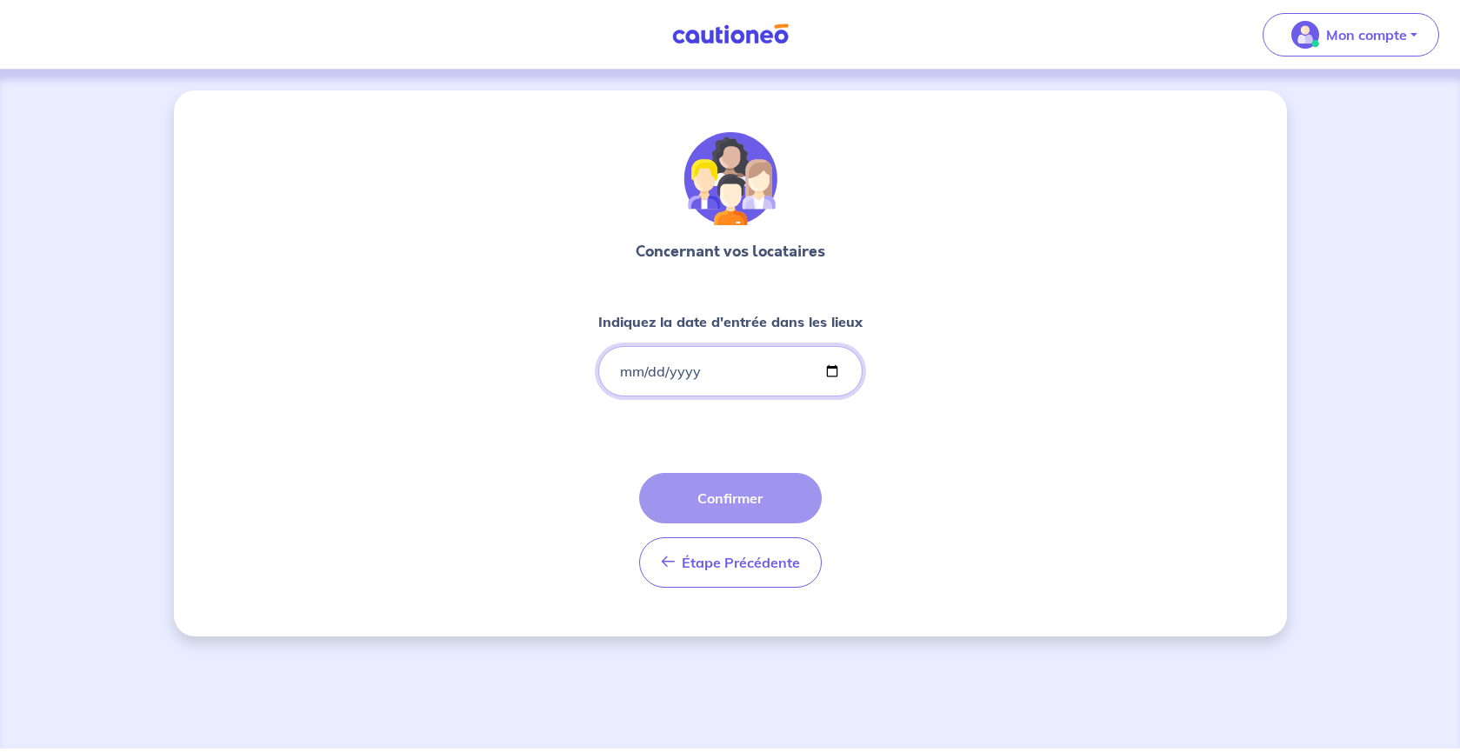
click at [703, 371] on input "Indiquez la date d'entrée dans les lieux" at bounding box center [730, 371] width 264 height 50
type input "[DATE]"
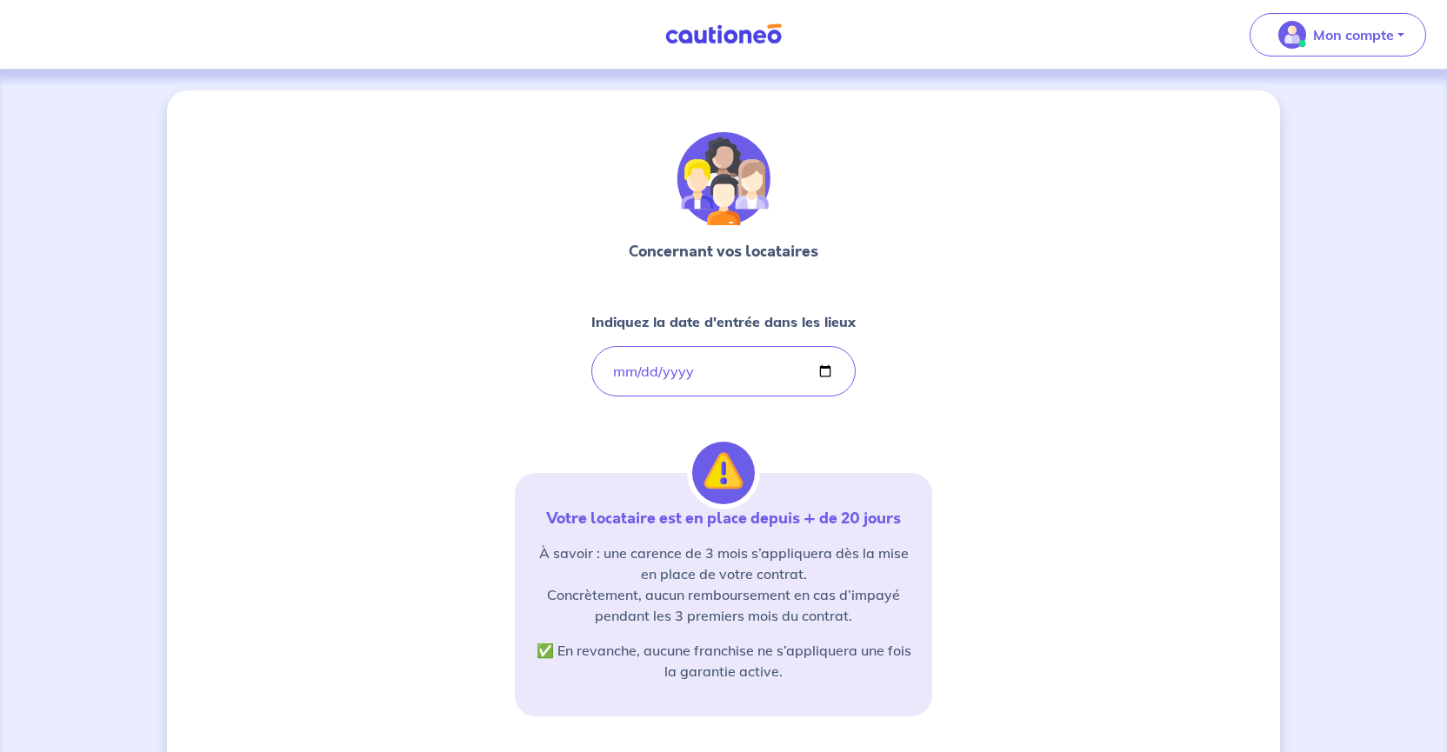
click at [883, 430] on div "Concernant vos locataires Indiquez la date d'entrée dans les lieux [DATE] Votre…" at bounding box center [723, 527] width 417 height 790
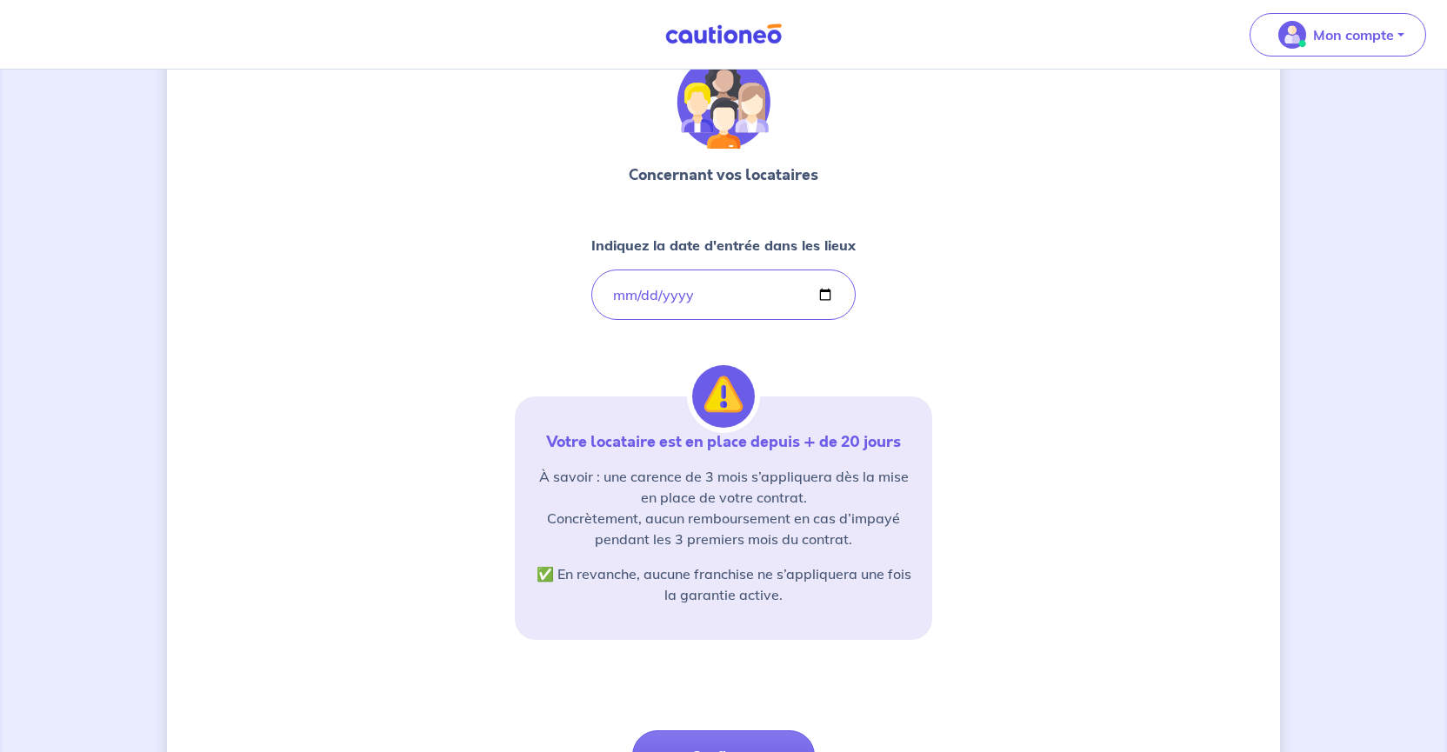
scroll to position [70, 0]
